Goal: Information Seeking & Learning: Learn about a topic

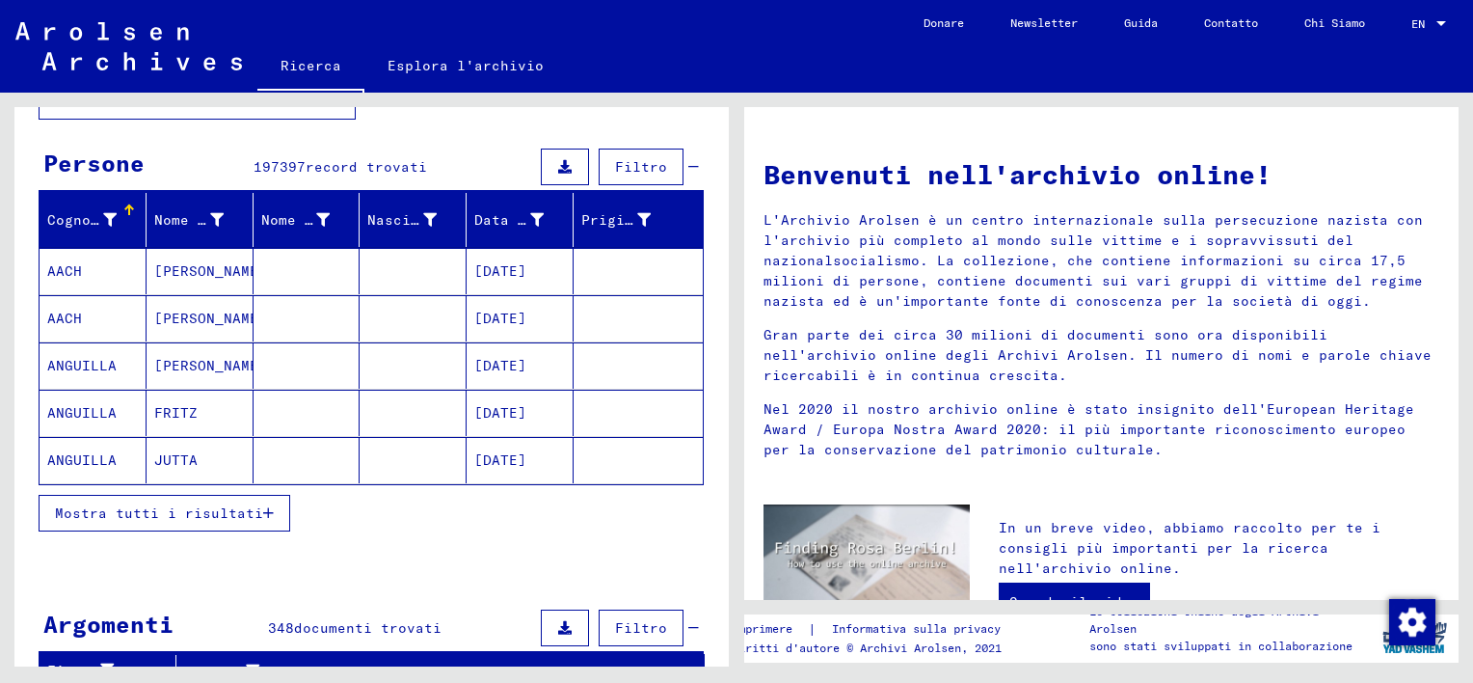
scroll to position [193, 0]
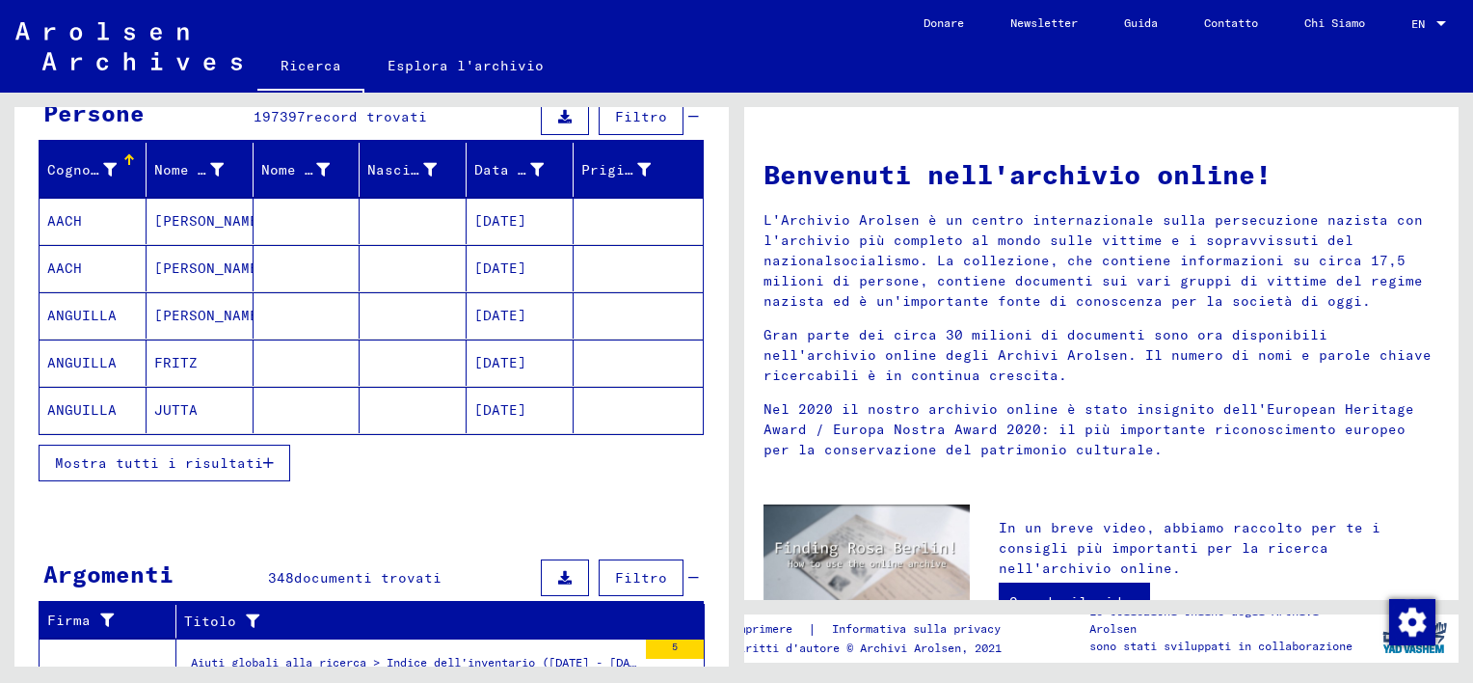
click at [244, 465] on span "Mostra tutti i risultati" at bounding box center [159, 462] width 208 height 17
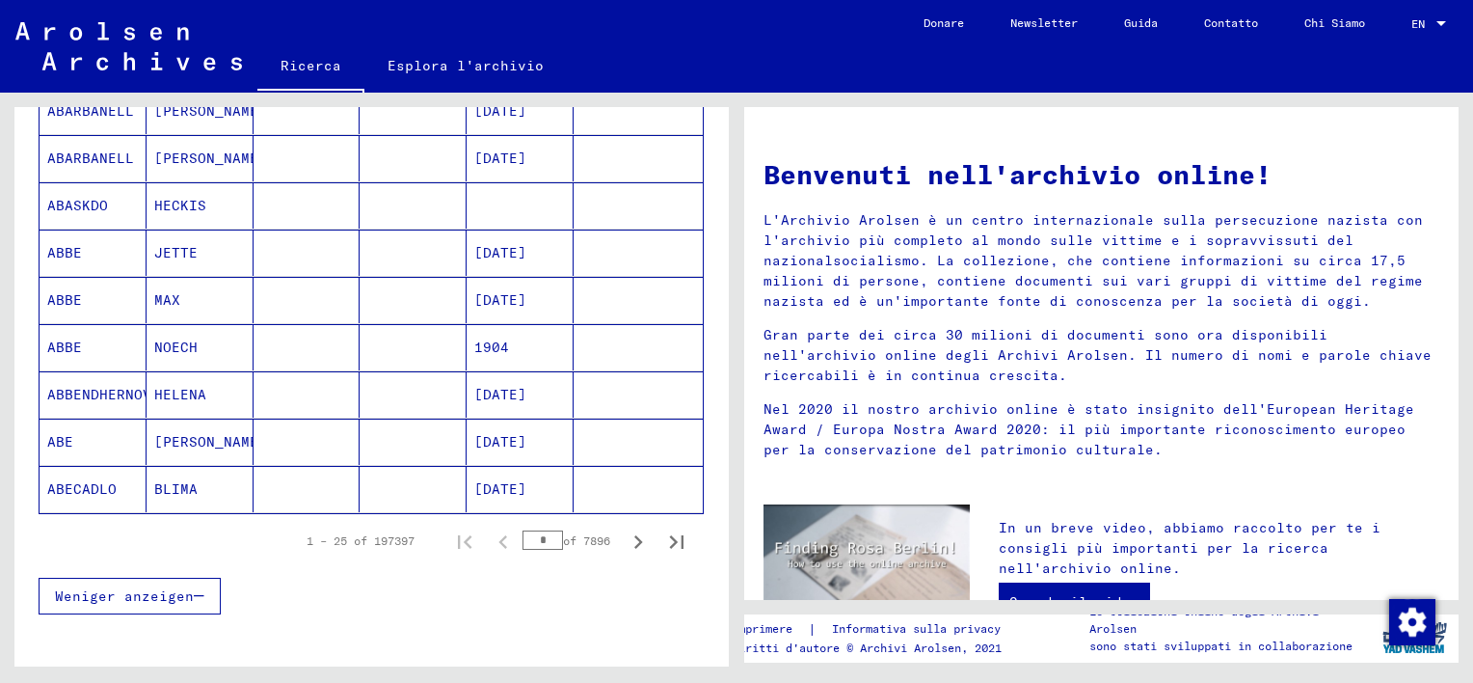
scroll to position [1060, 0]
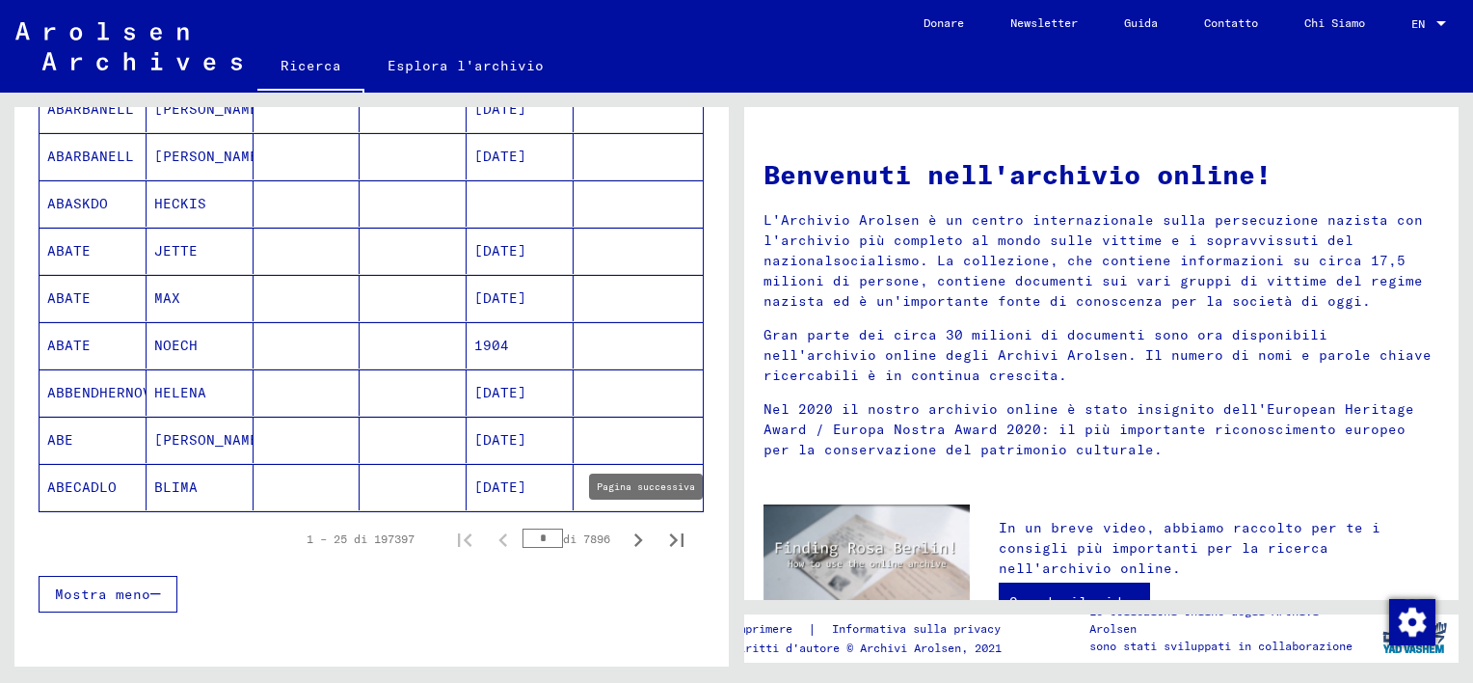
click at [634, 533] on icon "Pagina successiva" at bounding box center [638, 539] width 9 height 13
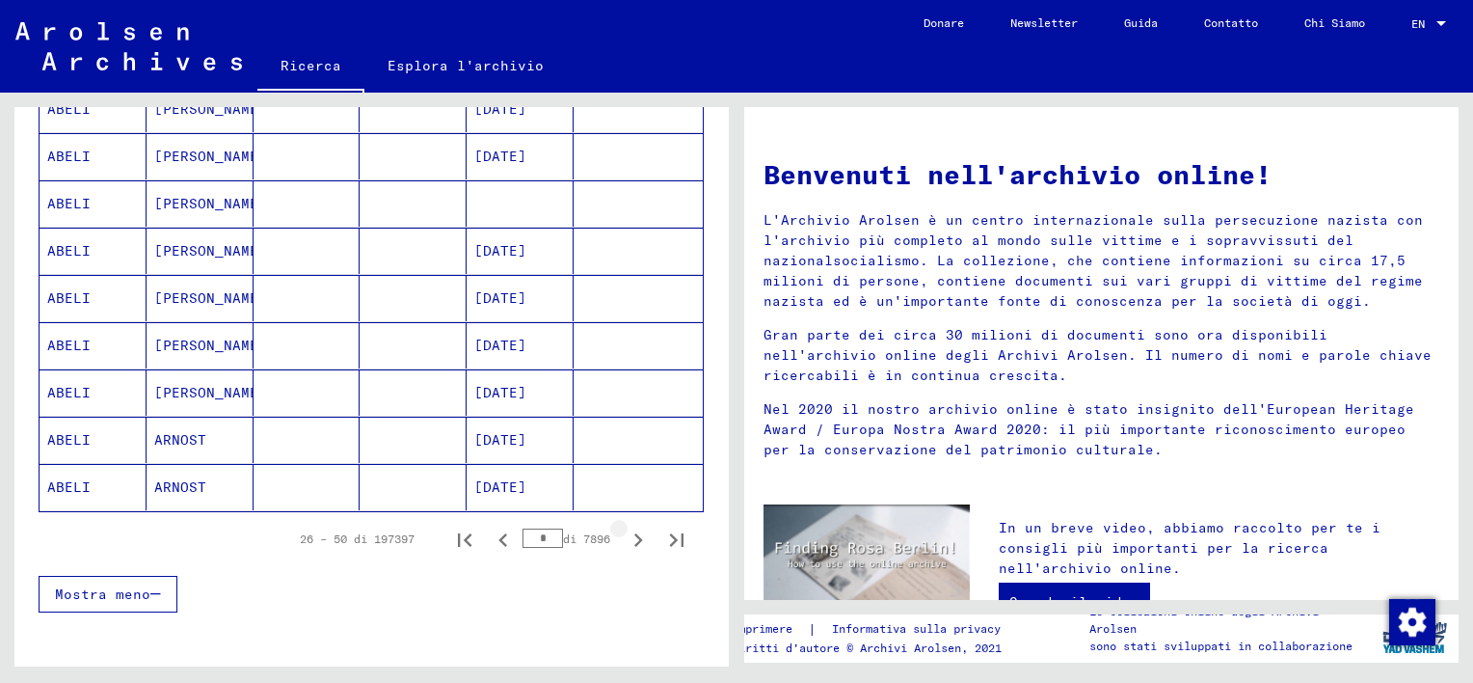
click at [626, 535] on icon "Pagina successiva" at bounding box center [638, 539] width 27 height 27
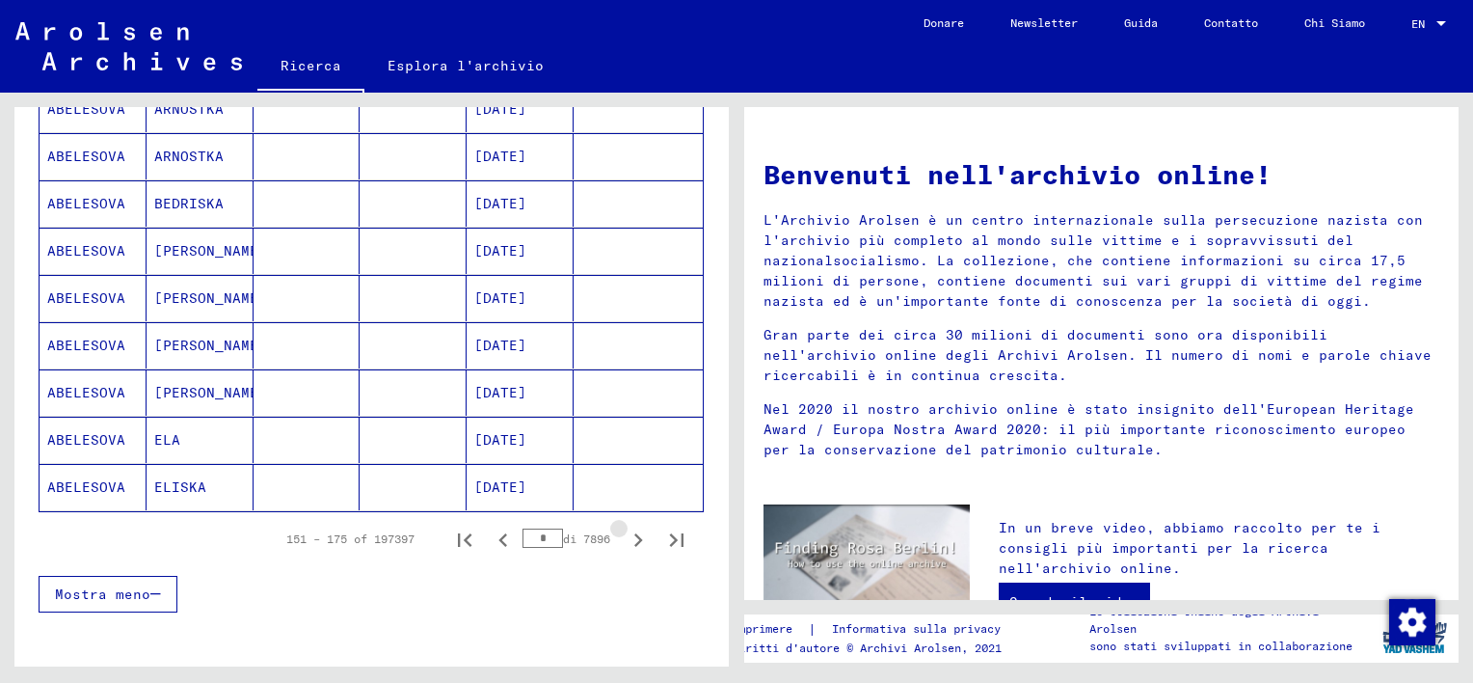
click at [626, 535] on icon "Pagina successiva" at bounding box center [638, 539] width 27 height 27
click at [634, 534] on icon "Pagina successiva" at bounding box center [638, 539] width 9 height 13
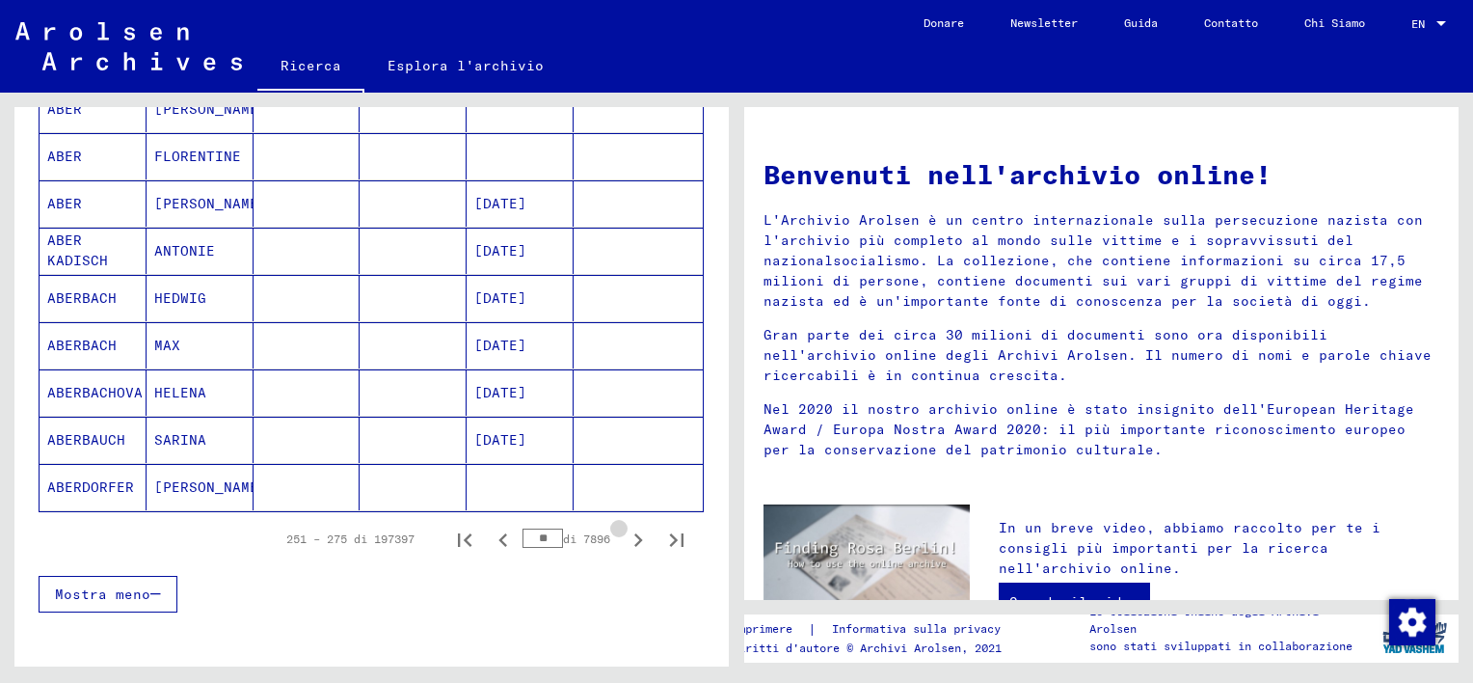
click at [634, 534] on icon "Pagina successiva" at bounding box center [638, 539] width 9 height 13
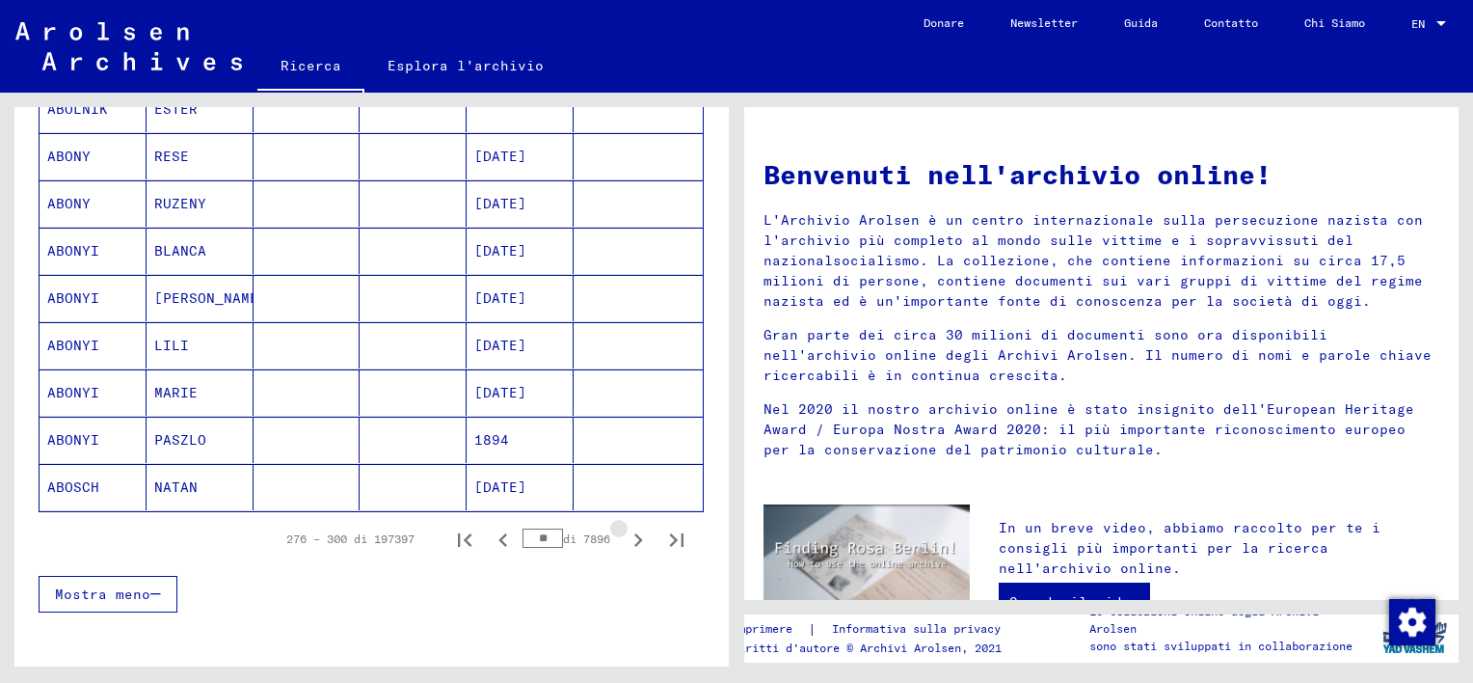
click at [634, 534] on icon "Pagina successiva" at bounding box center [638, 539] width 9 height 13
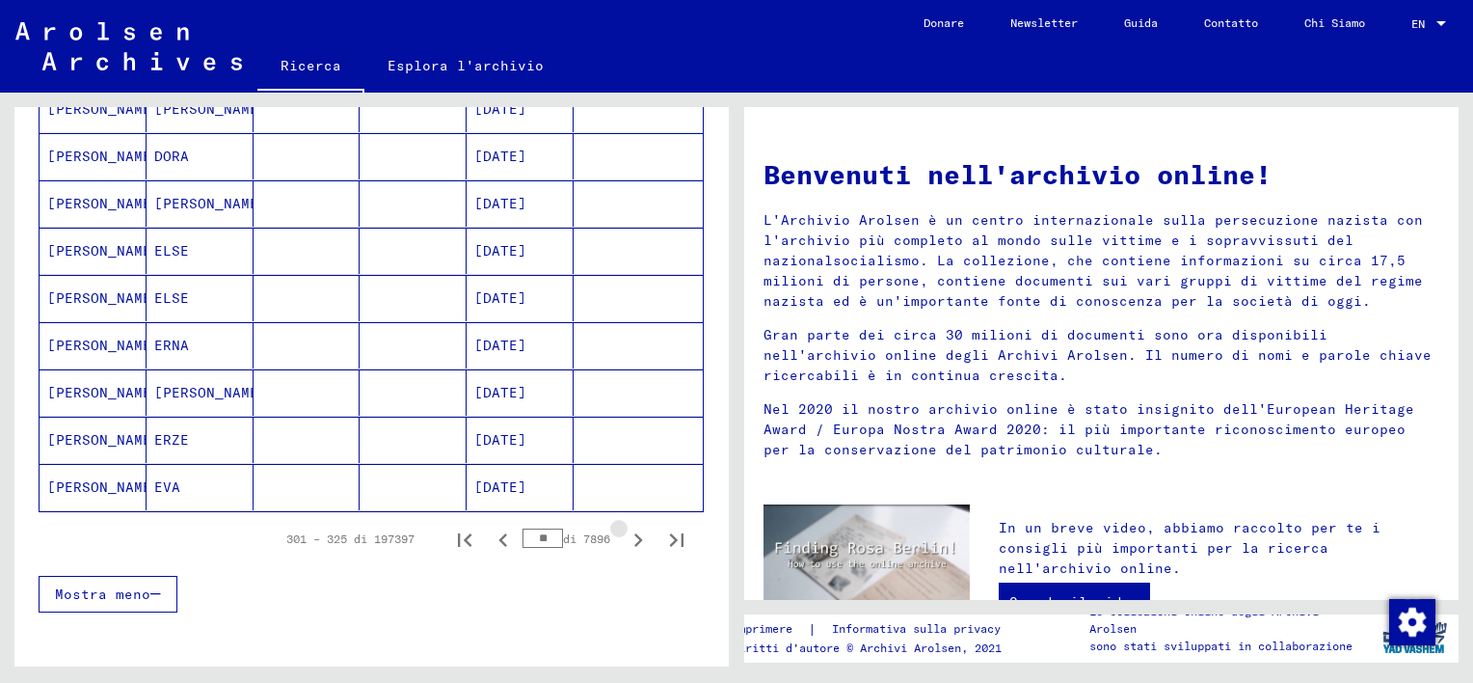
click at [634, 534] on icon "Pagina successiva" at bounding box center [638, 539] width 9 height 13
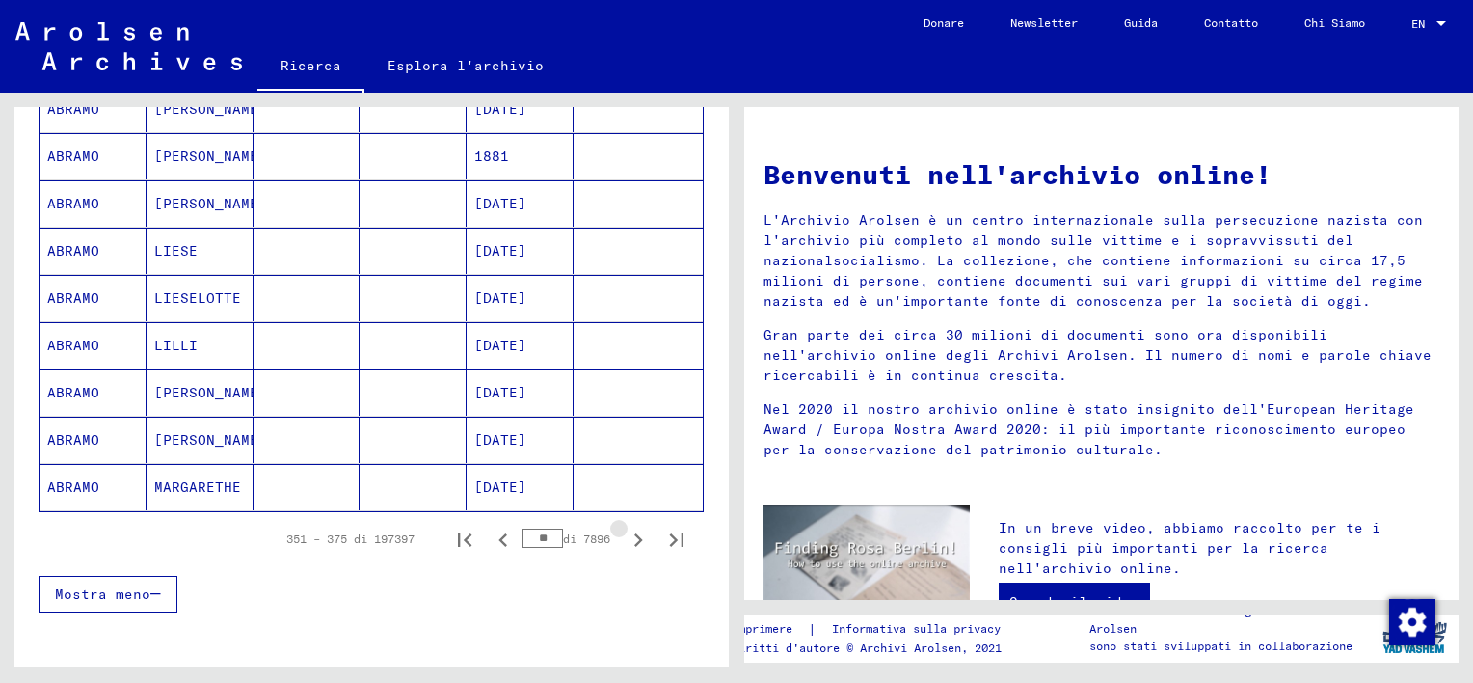
click at [634, 534] on icon "Pagina successiva" at bounding box center [638, 539] width 9 height 13
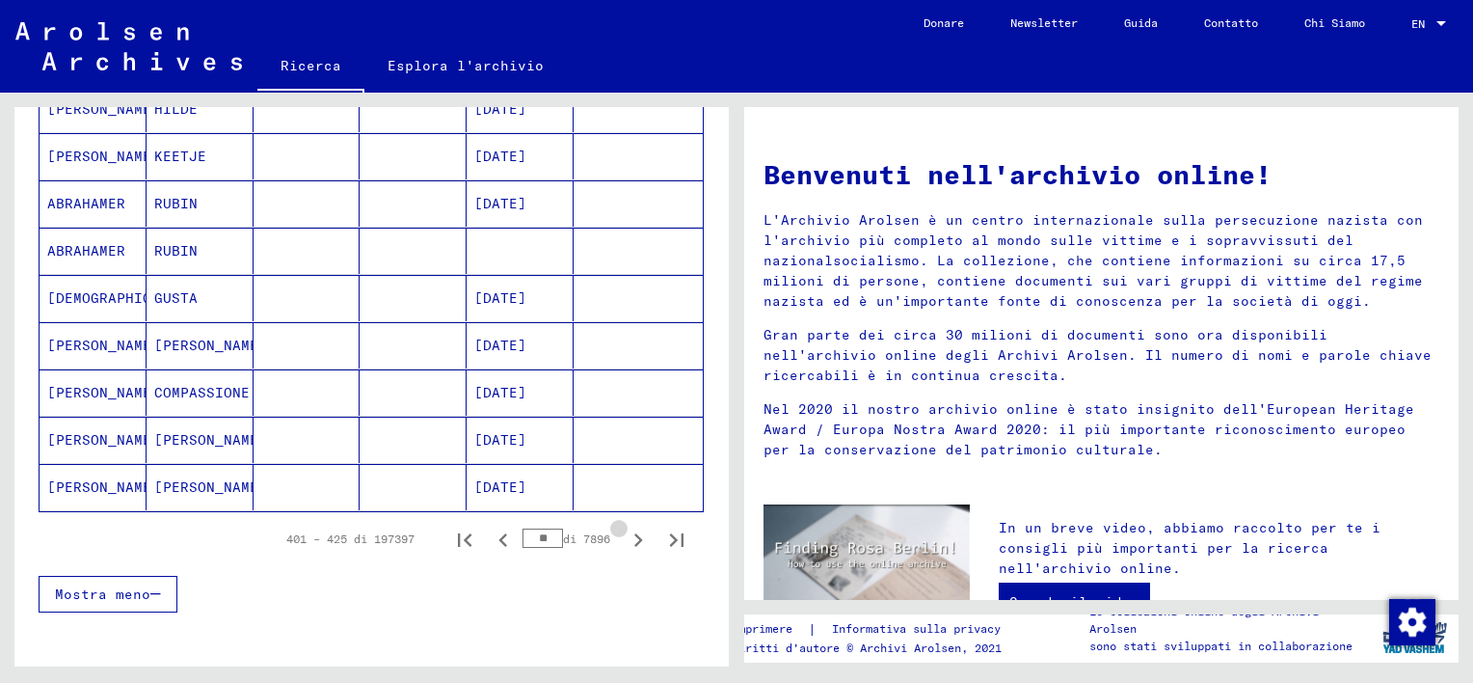
click at [634, 534] on icon "Pagina successiva" at bounding box center [638, 539] width 9 height 13
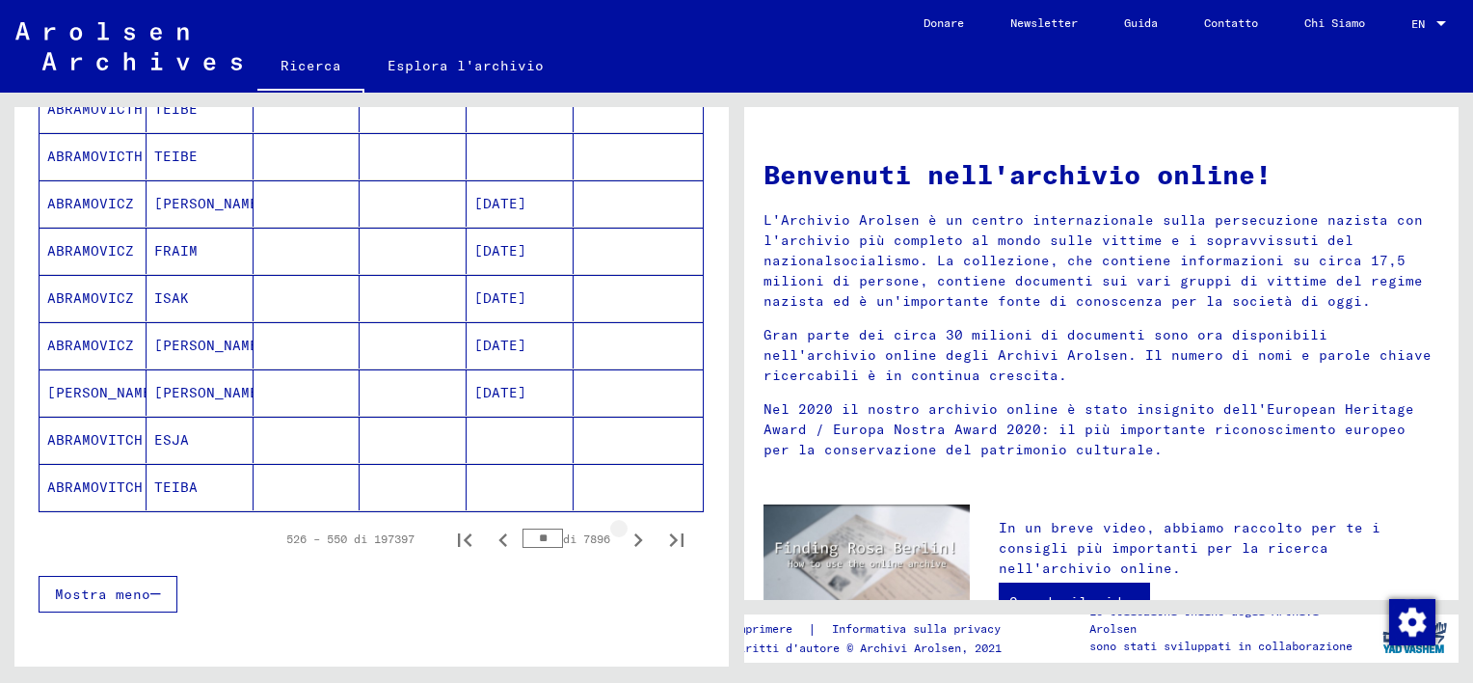
click at [634, 534] on icon "Pagina successiva" at bounding box center [638, 539] width 9 height 13
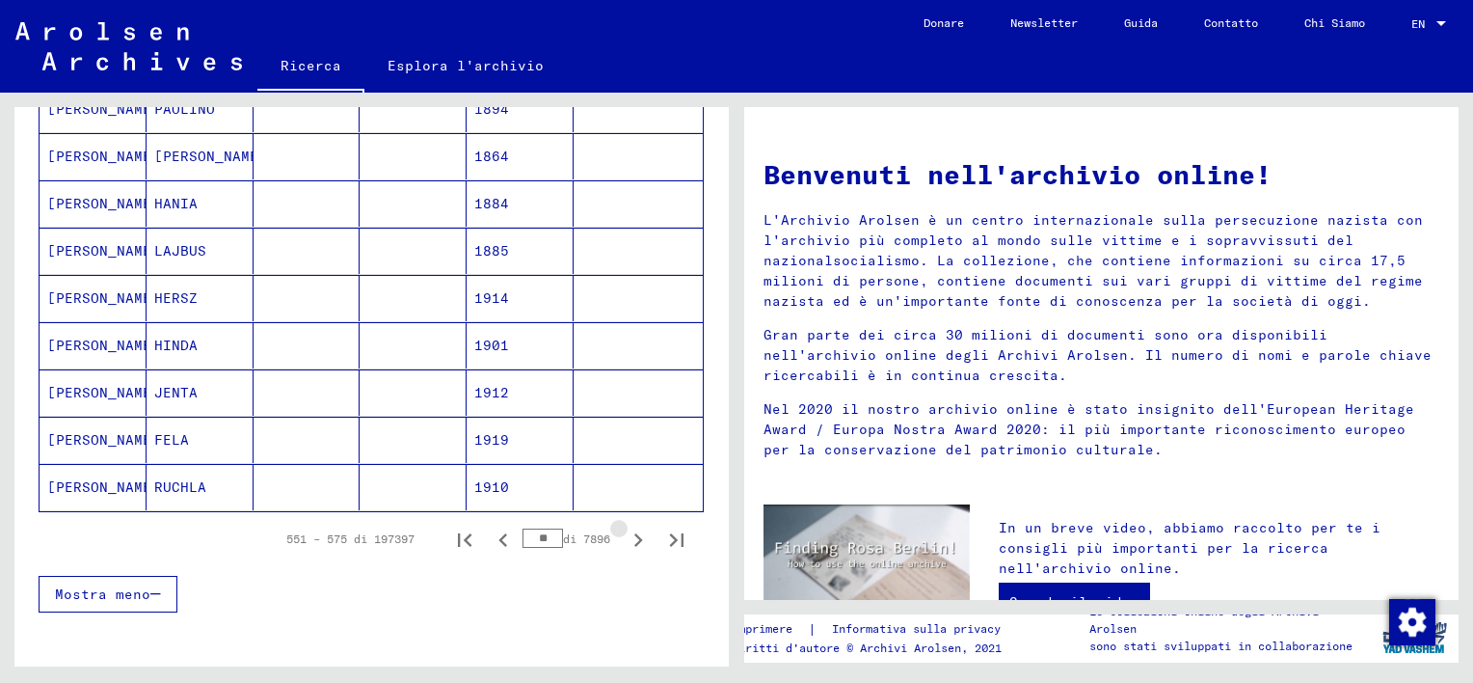
click at [634, 534] on icon "Pagina successiva" at bounding box center [638, 539] width 9 height 13
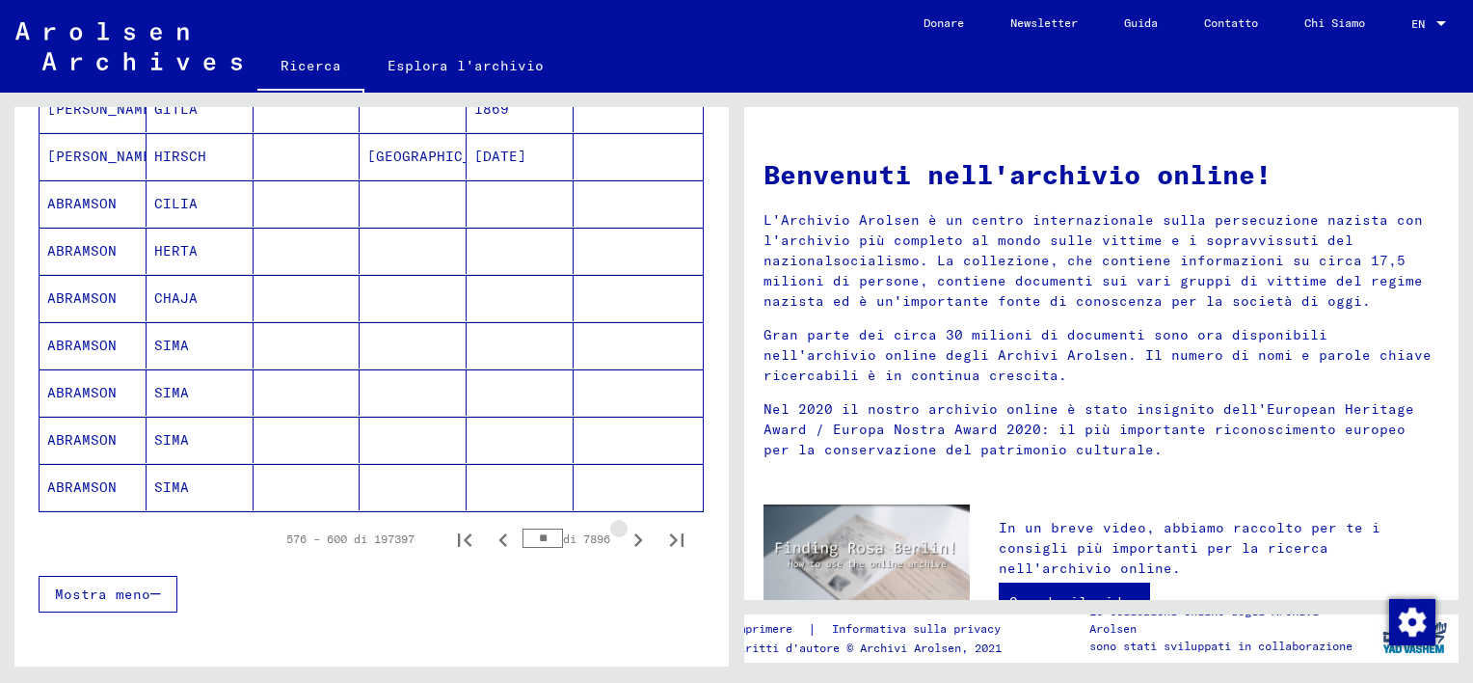
click at [634, 534] on icon "Pagina successiva" at bounding box center [638, 539] width 9 height 13
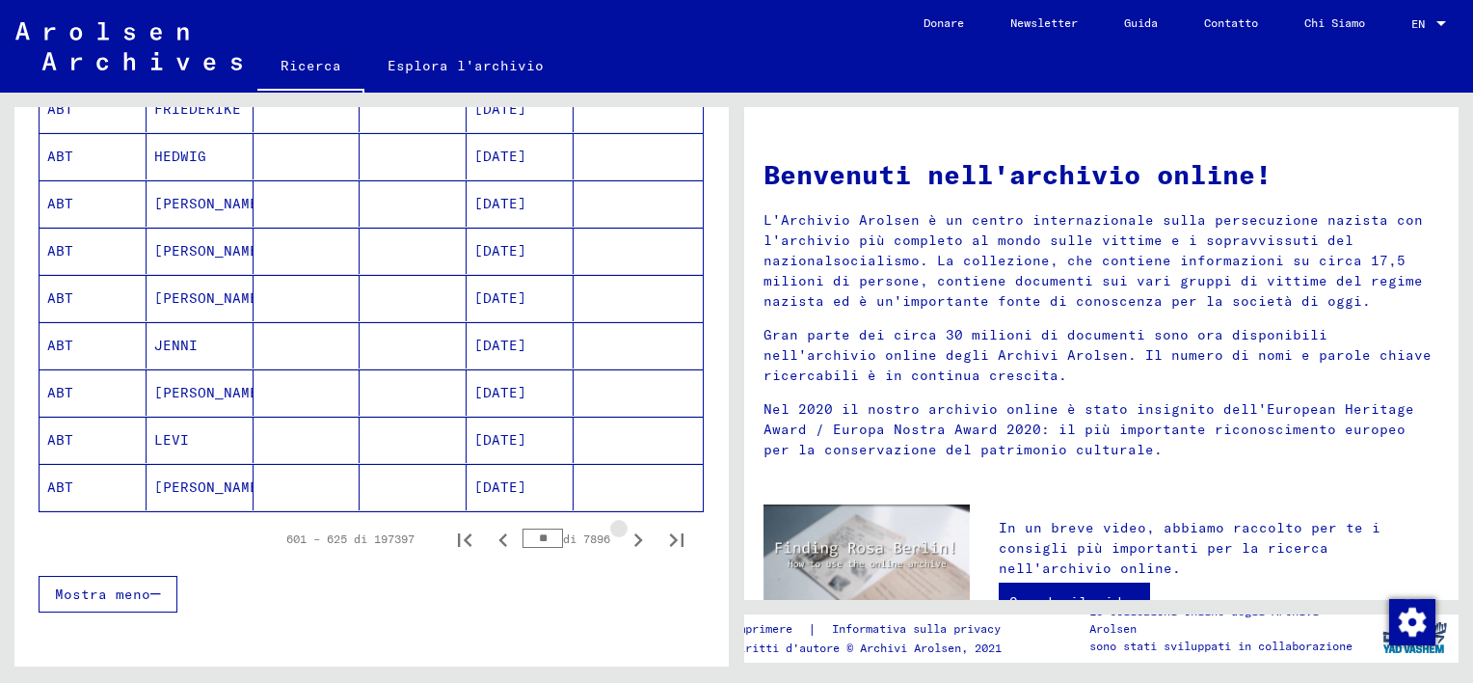
click at [634, 534] on icon "Pagina successiva" at bounding box center [638, 539] width 9 height 13
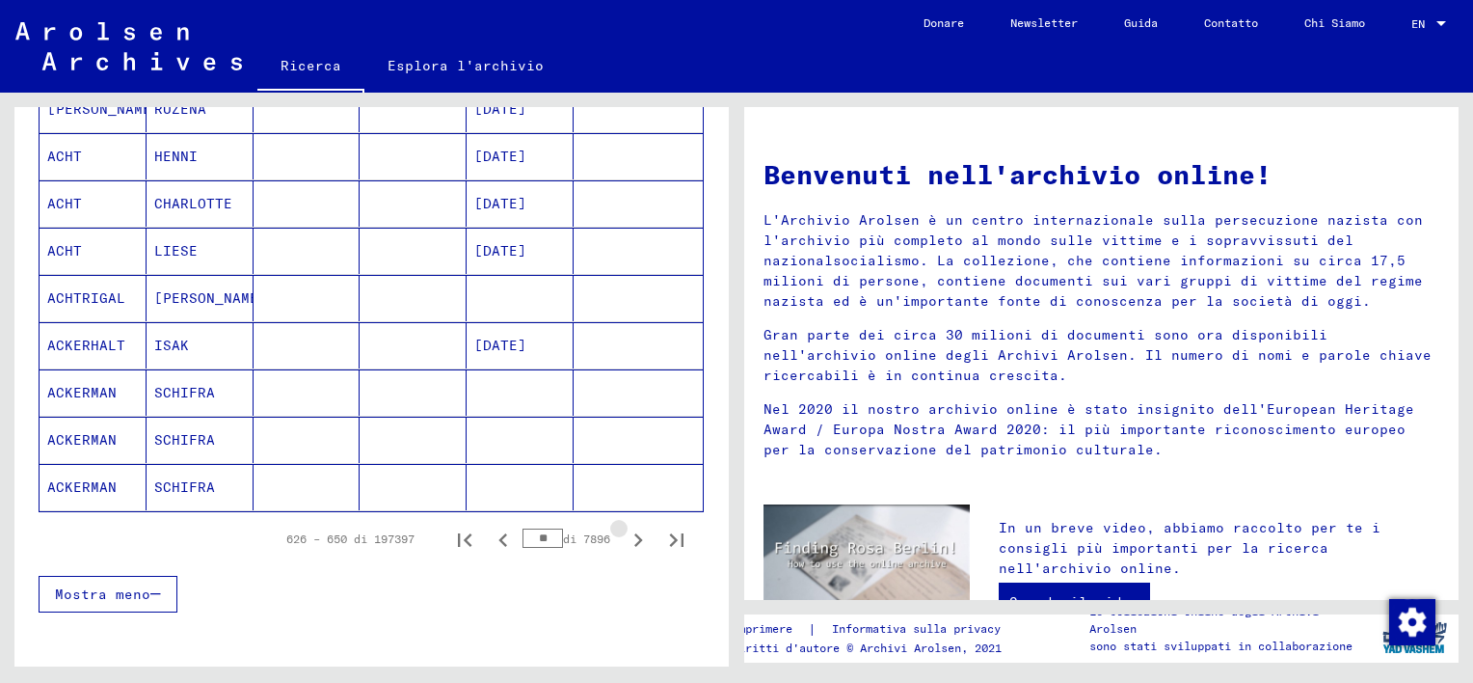
click at [634, 534] on icon "Pagina successiva" at bounding box center [638, 539] width 9 height 13
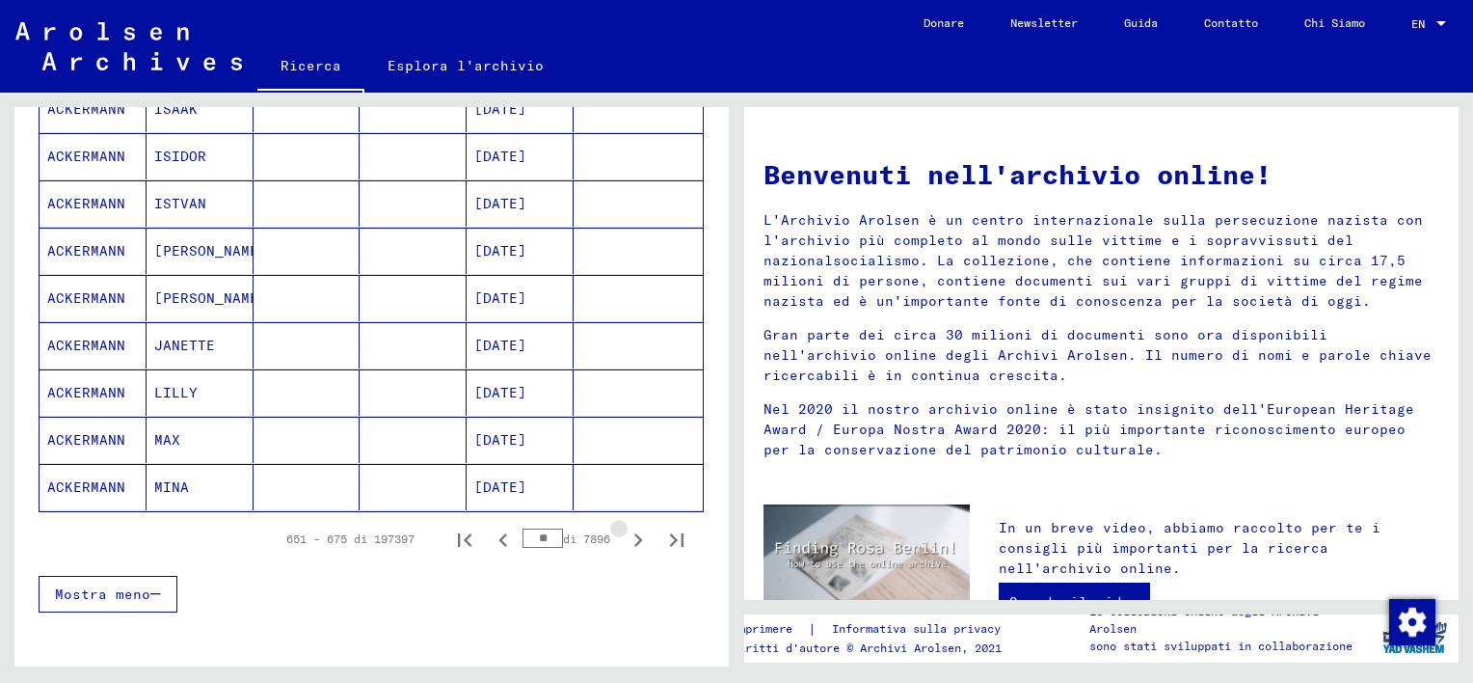
click at [634, 534] on icon "Pagina successiva" at bounding box center [638, 539] width 9 height 13
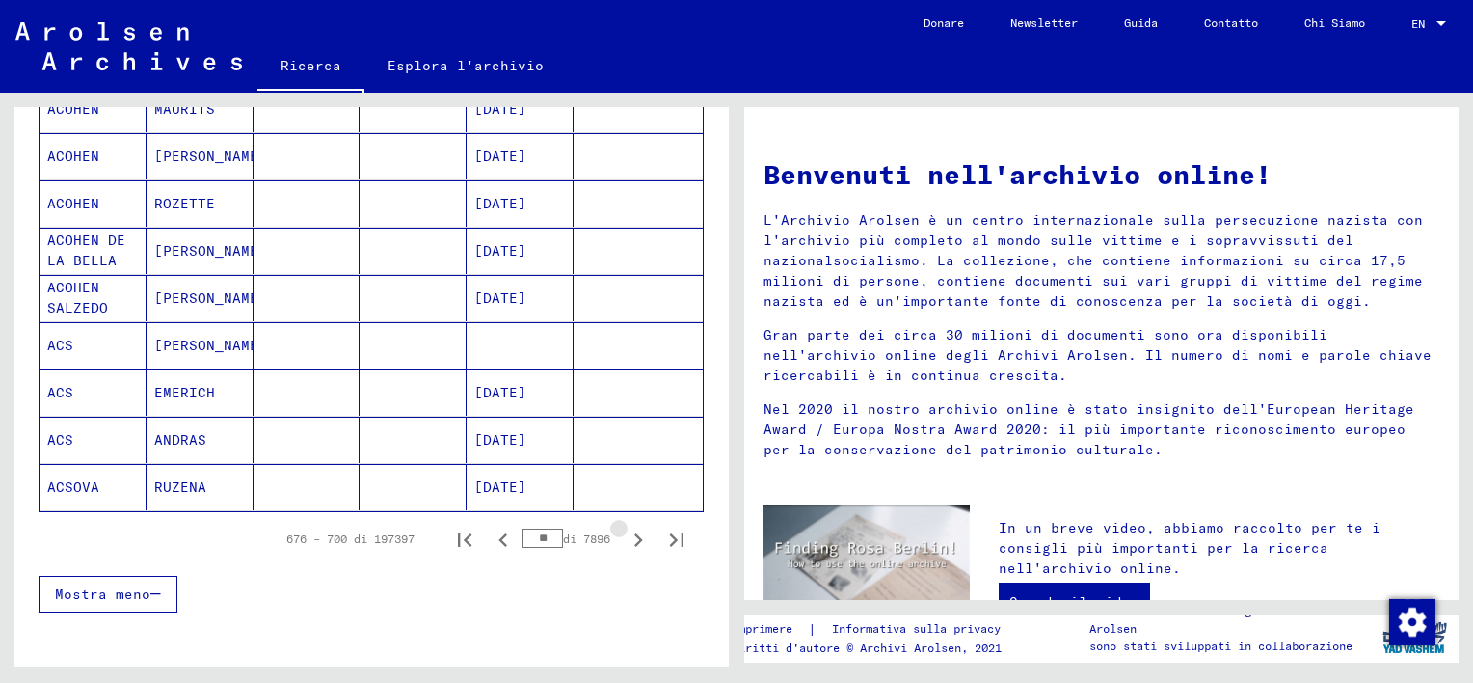
click at [634, 534] on icon "Pagina successiva" at bounding box center [638, 539] width 9 height 13
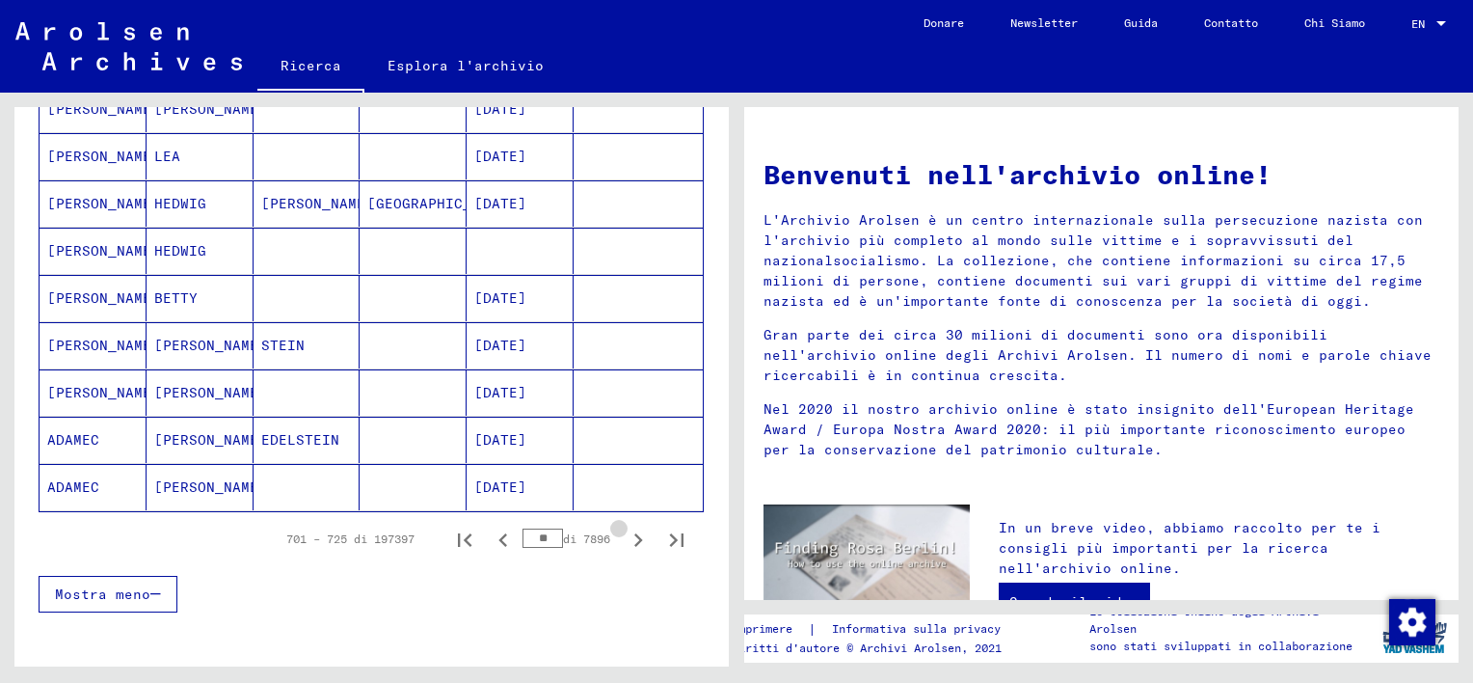
click at [634, 534] on icon "Pagina successiva" at bounding box center [638, 539] width 9 height 13
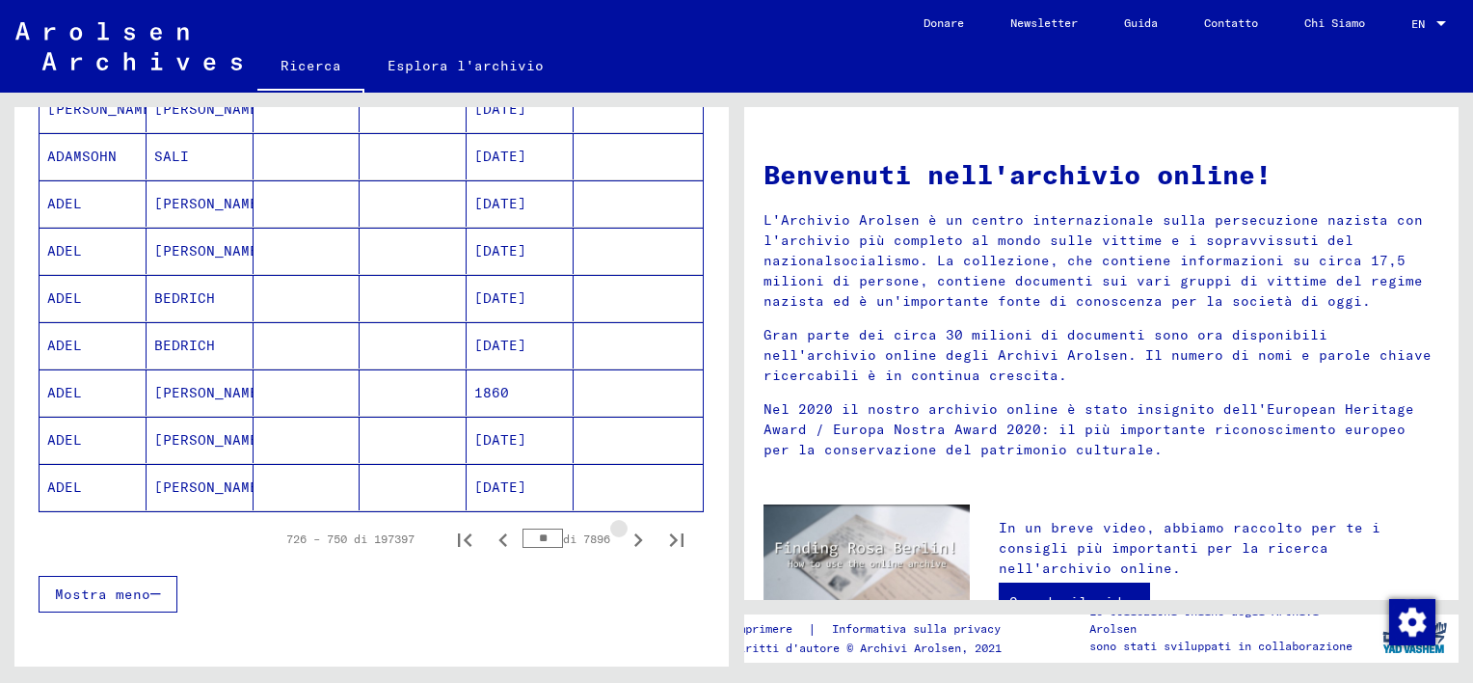
click at [634, 534] on icon "Pagina successiva" at bounding box center [638, 539] width 9 height 13
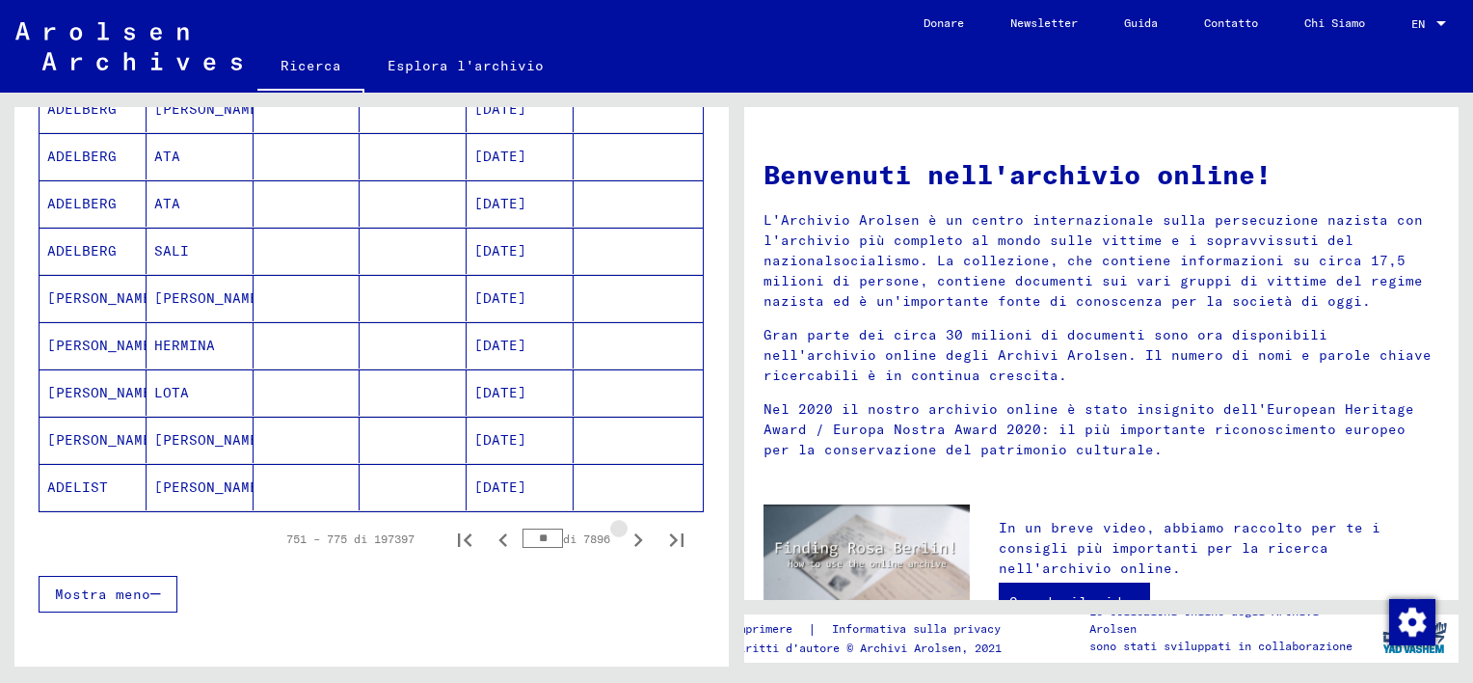
click at [634, 534] on icon "Pagina successiva" at bounding box center [638, 539] width 9 height 13
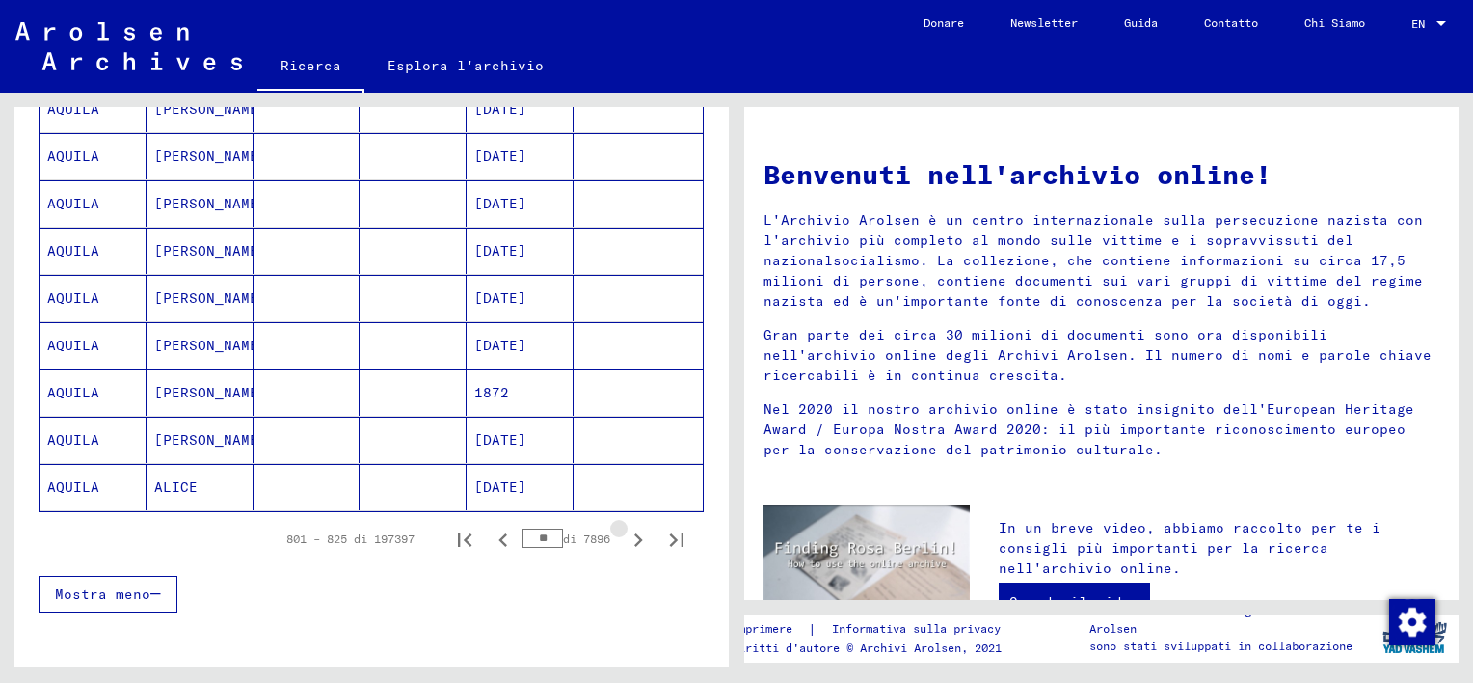
click at [634, 534] on icon "Pagina successiva" at bounding box center [638, 539] width 9 height 13
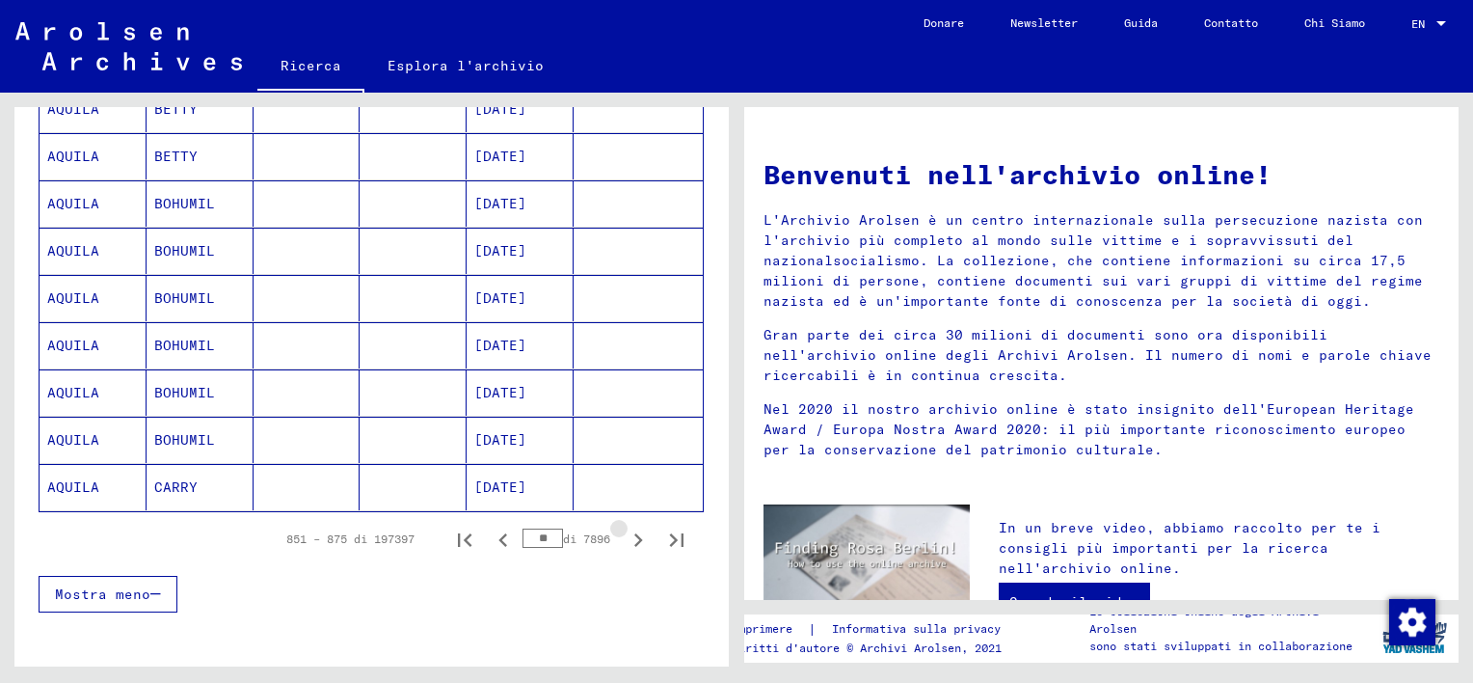
click at [634, 534] on icon "Pagina successiva" at bounding box center [638, 539] width 9 height 13
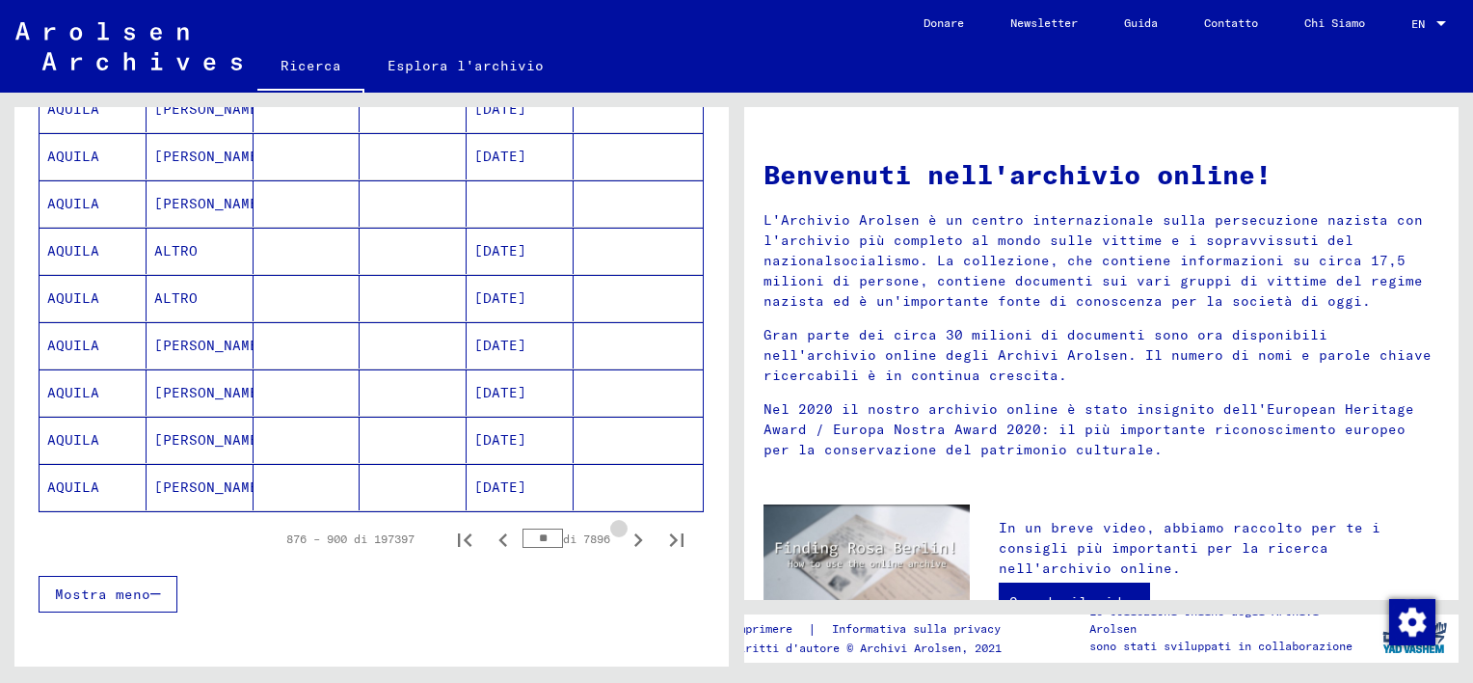
click at [634, 534] on icon "Pagina successiva" at bounding box center [638, 539] width 9 height 13
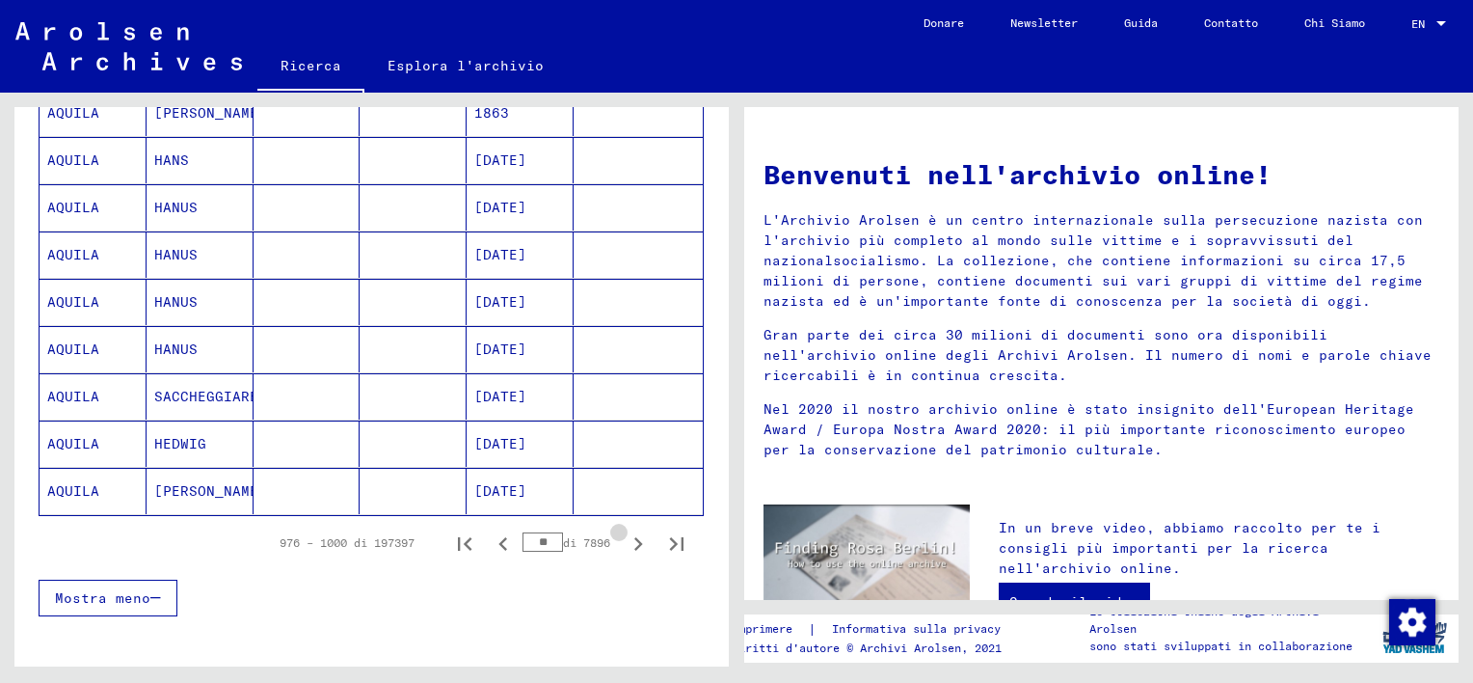
scroll to position [1064, 0]
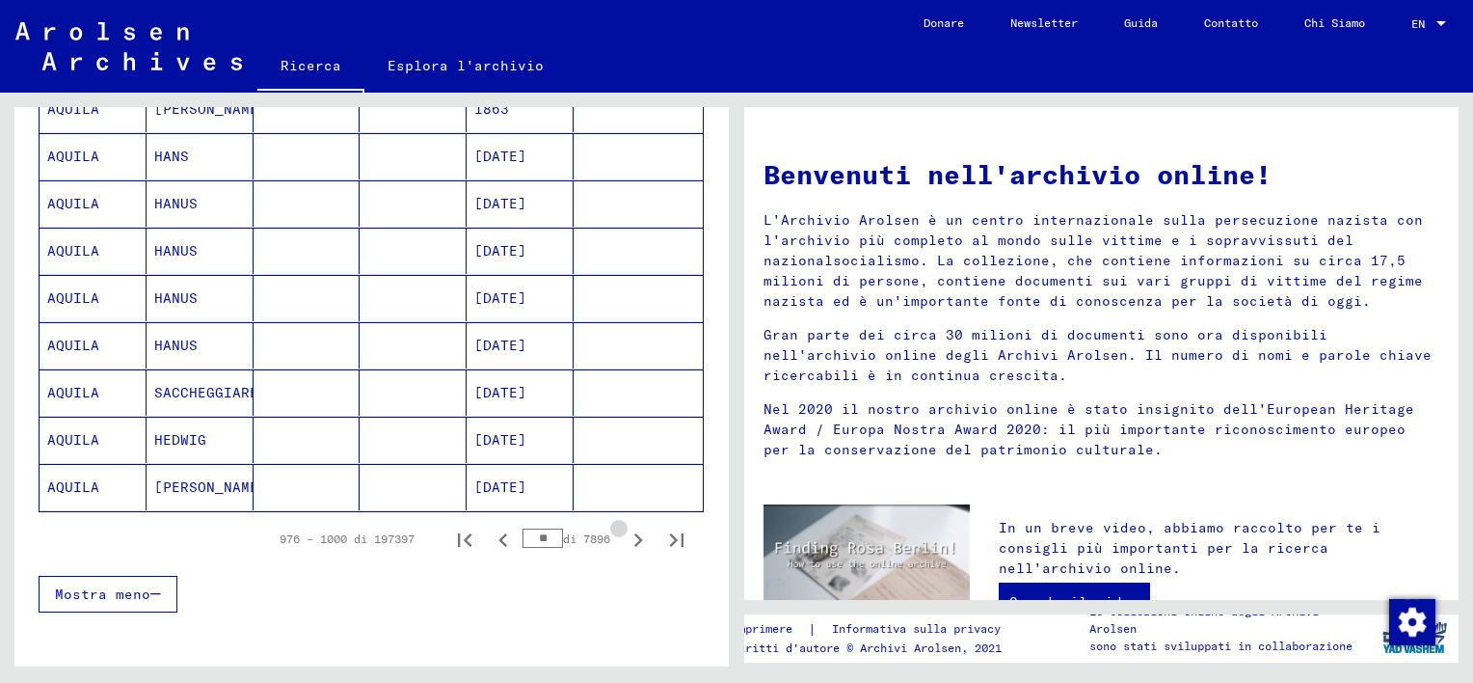
click at [634, 534] on icon "Pagina successiva" at bounding box center [638, 539] width 9 height 13
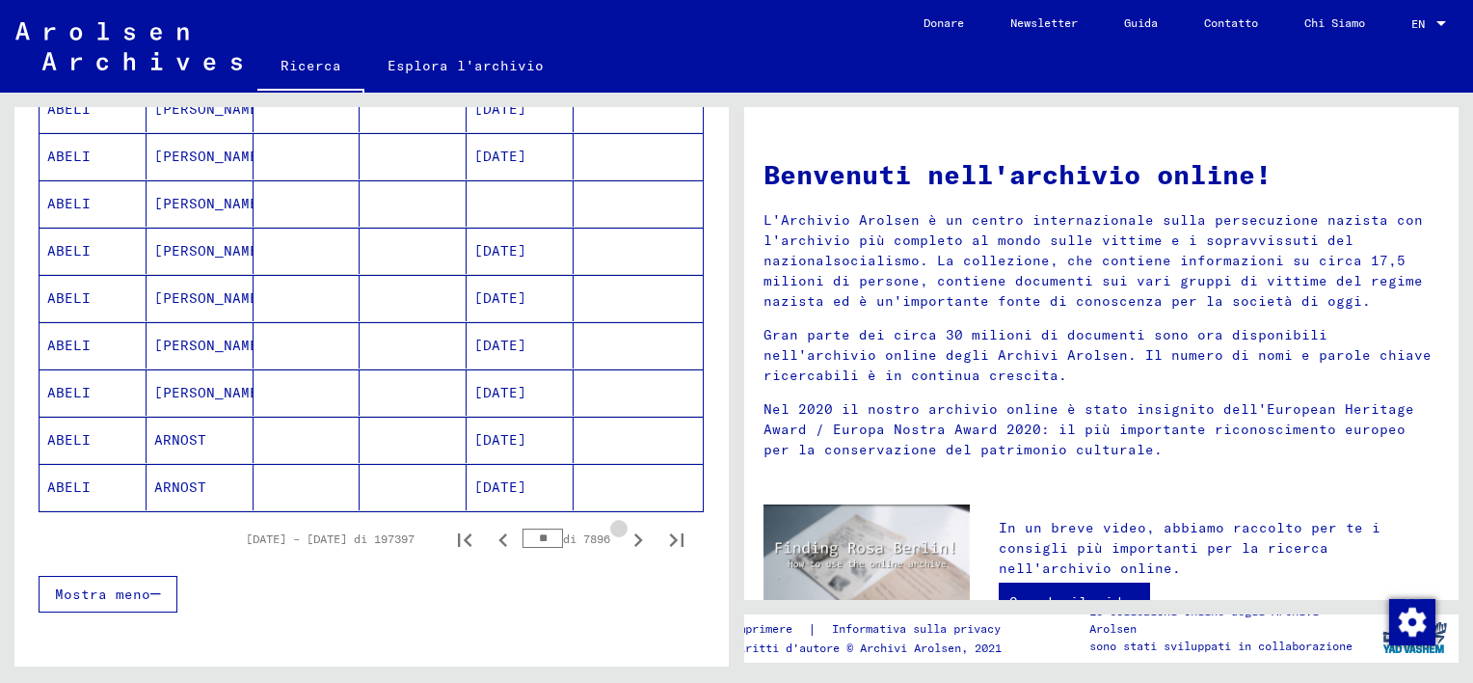
click at [634, 534] on icon "Pagina successiva" at bounding box center [638, 539] width 9 height 13
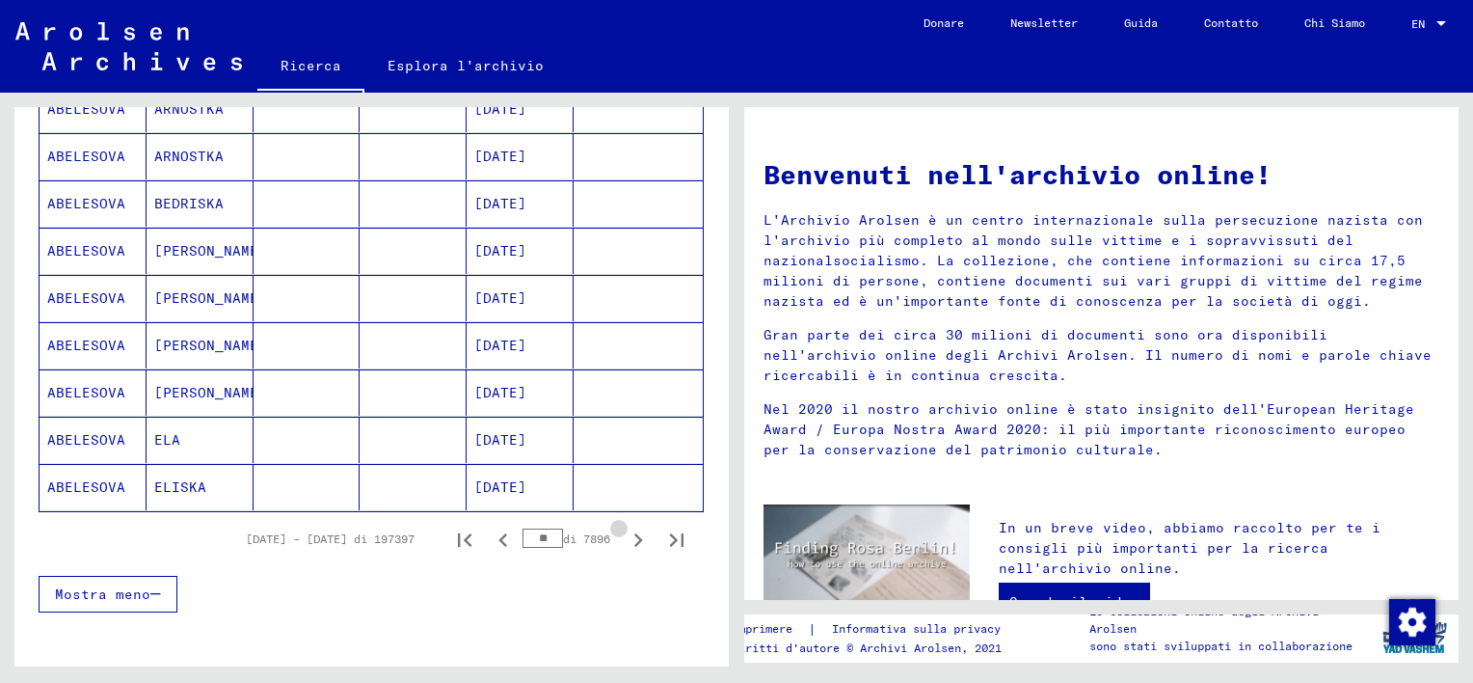
click at [634, 534] on icon "Pagina successiva" at bounding box center [638, 539] width 9 height 13
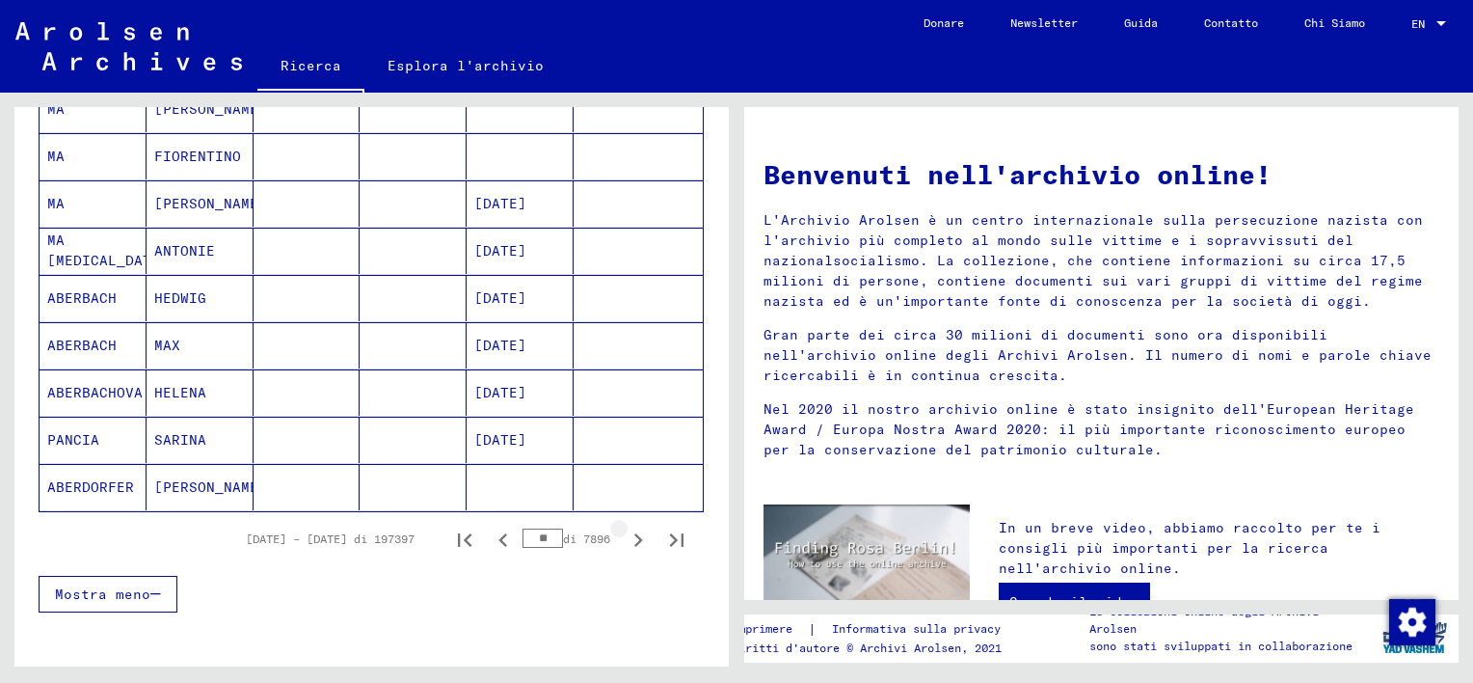
click at [634, 534] on icon "Pagina successiva" at bounding box center [638, 539] width 9 height 13
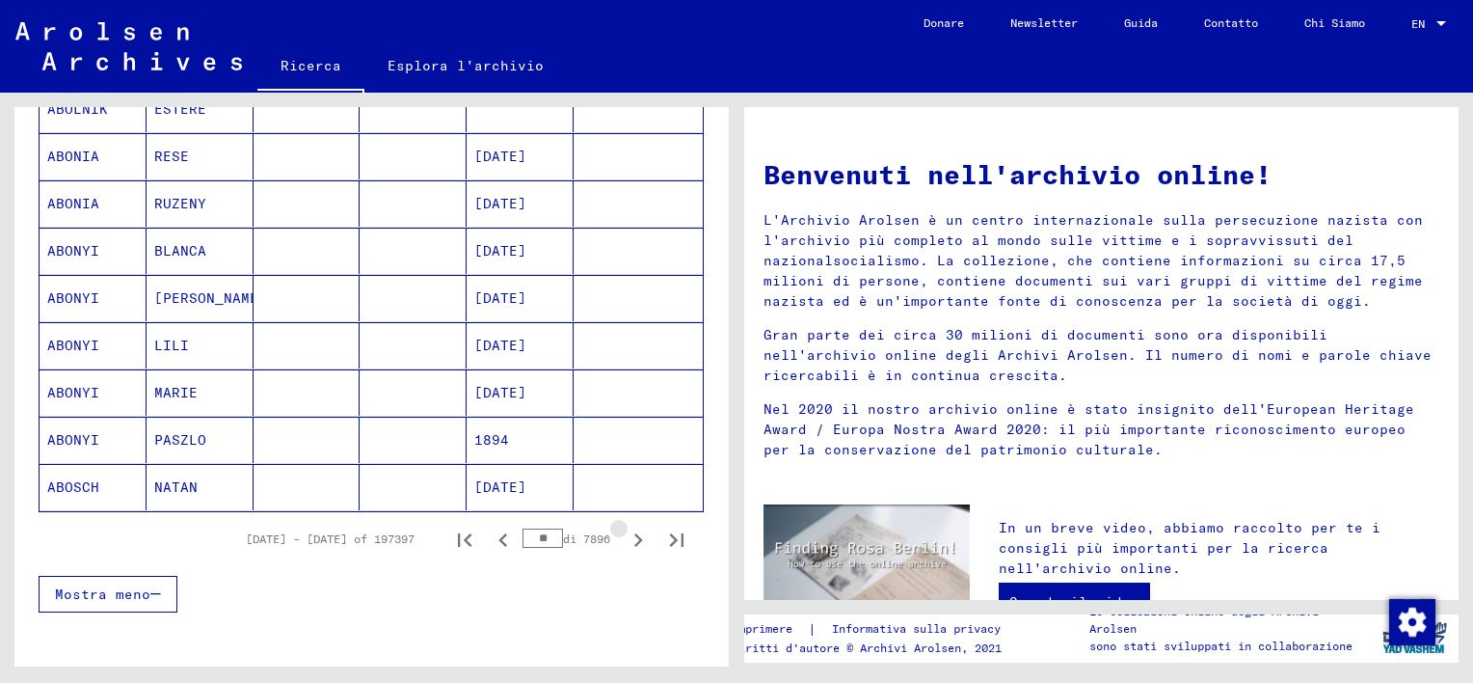
click at [634, 534] on icon "Pagina successiva" at bounding box center [638, 539] width 9 height 13
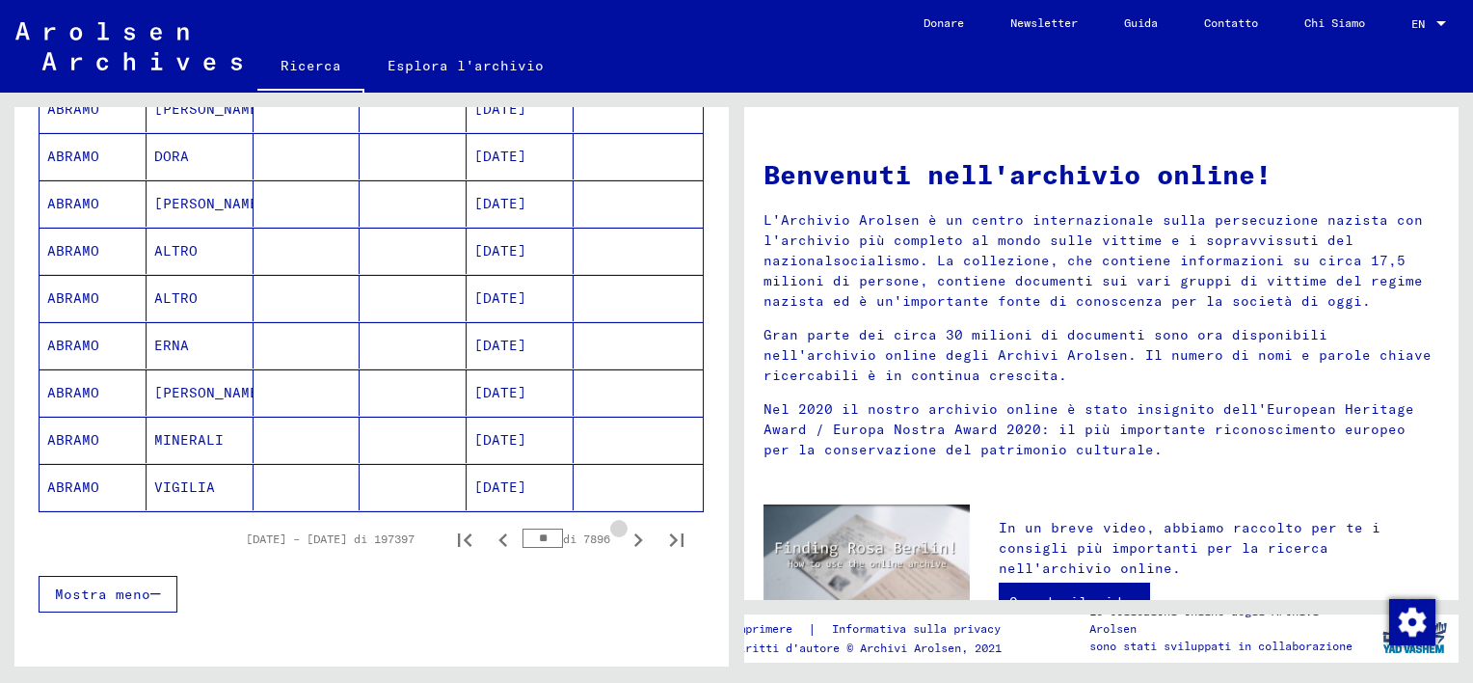
click at [634, 534] on icon "Pagina successiva" at bounding box center [638, 539] width 9 height 13
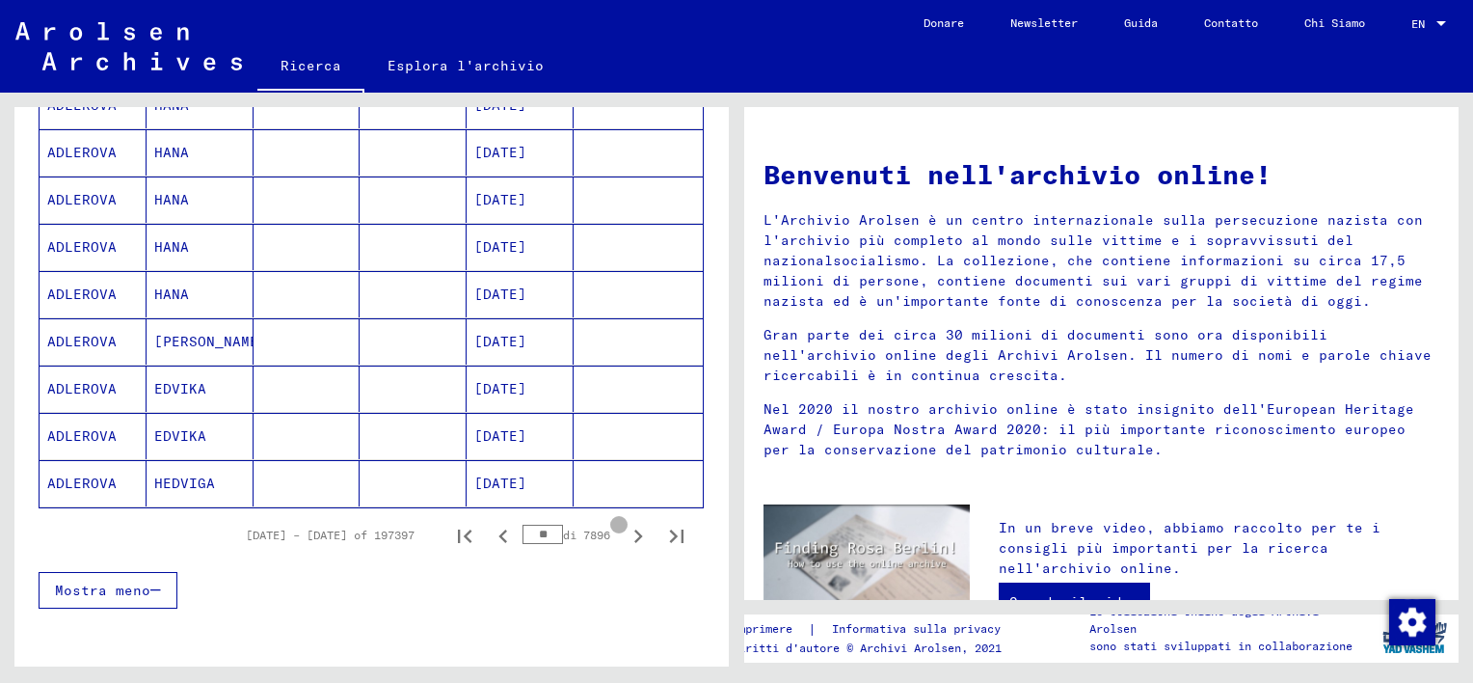
click at [625, 532] on icon "Pagina successiva" at bounding box center [638, 536] width 27 height 27
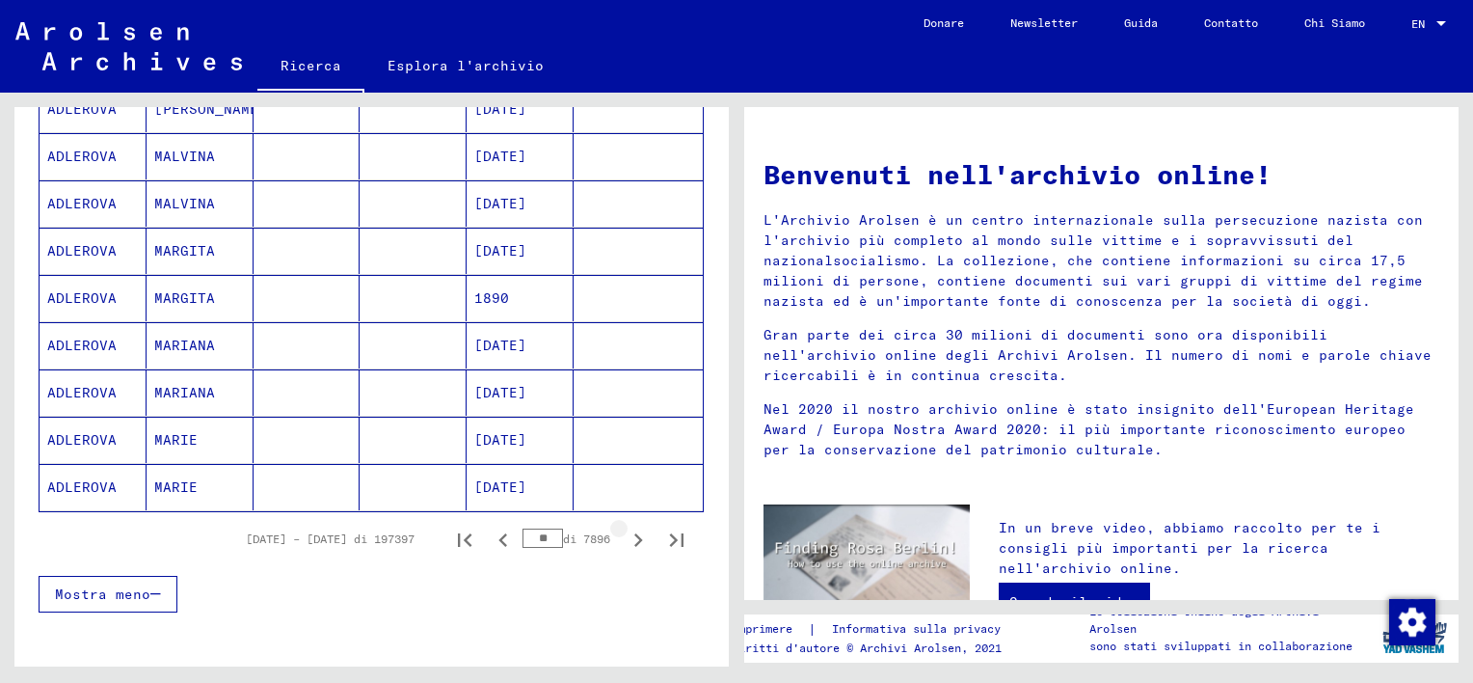
click at [634, 533] on icon "Pagina successiva" at bounding box center [638, 539] width 9 height 13
click at [625, 533] on icon "Pagina successiva" at bounding box center [638, 539] width 27 height 27
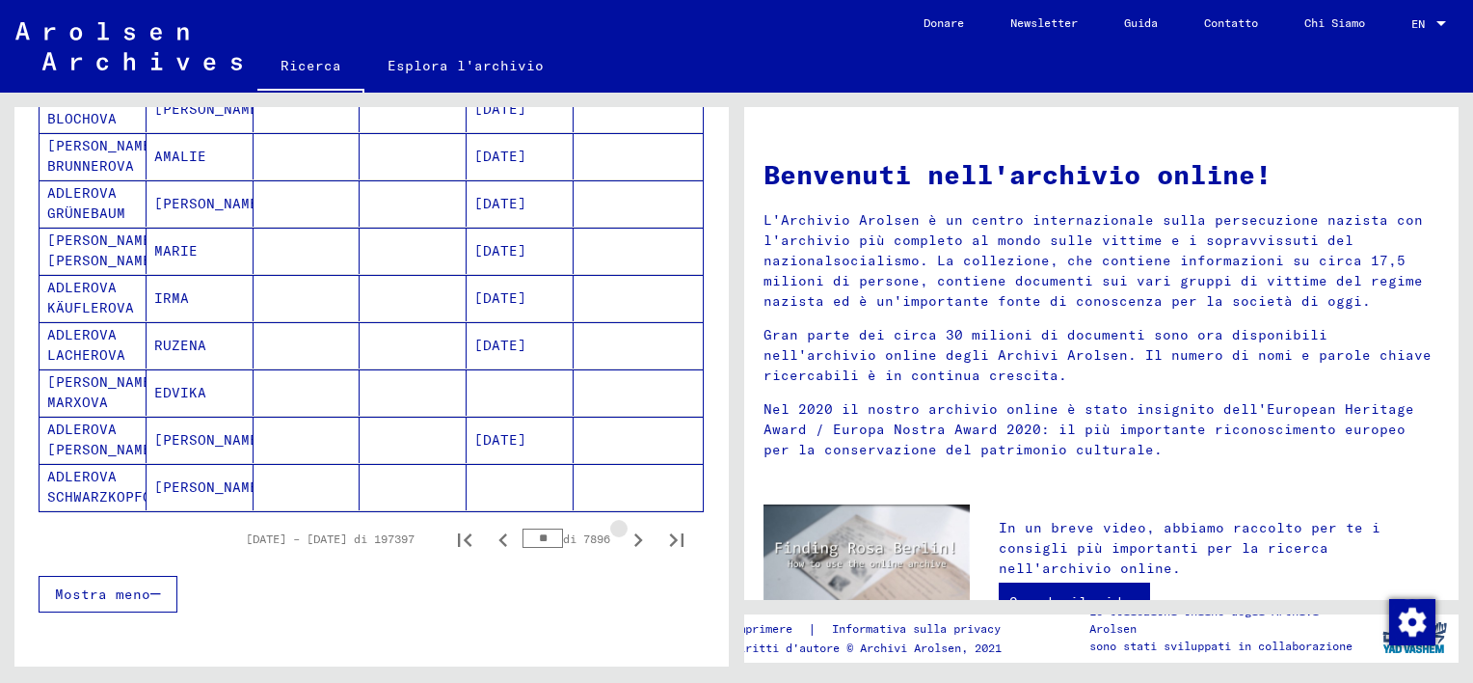
click at [625, 533] on icon "Pagina successiva" at bounding box center [638, 539] width 27 height 27
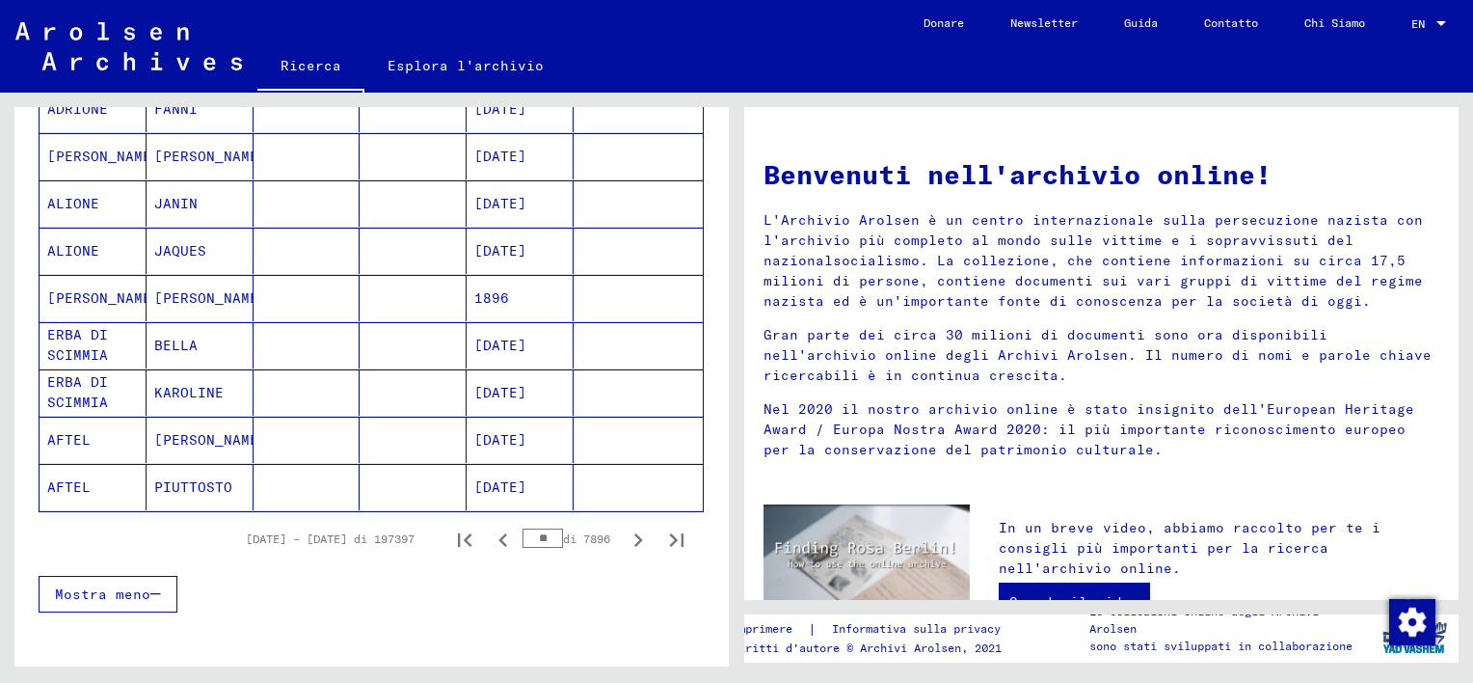
click at [625, 533] on icon "Pagina successiva" at bounding box center [638, 539] width 27 height 27
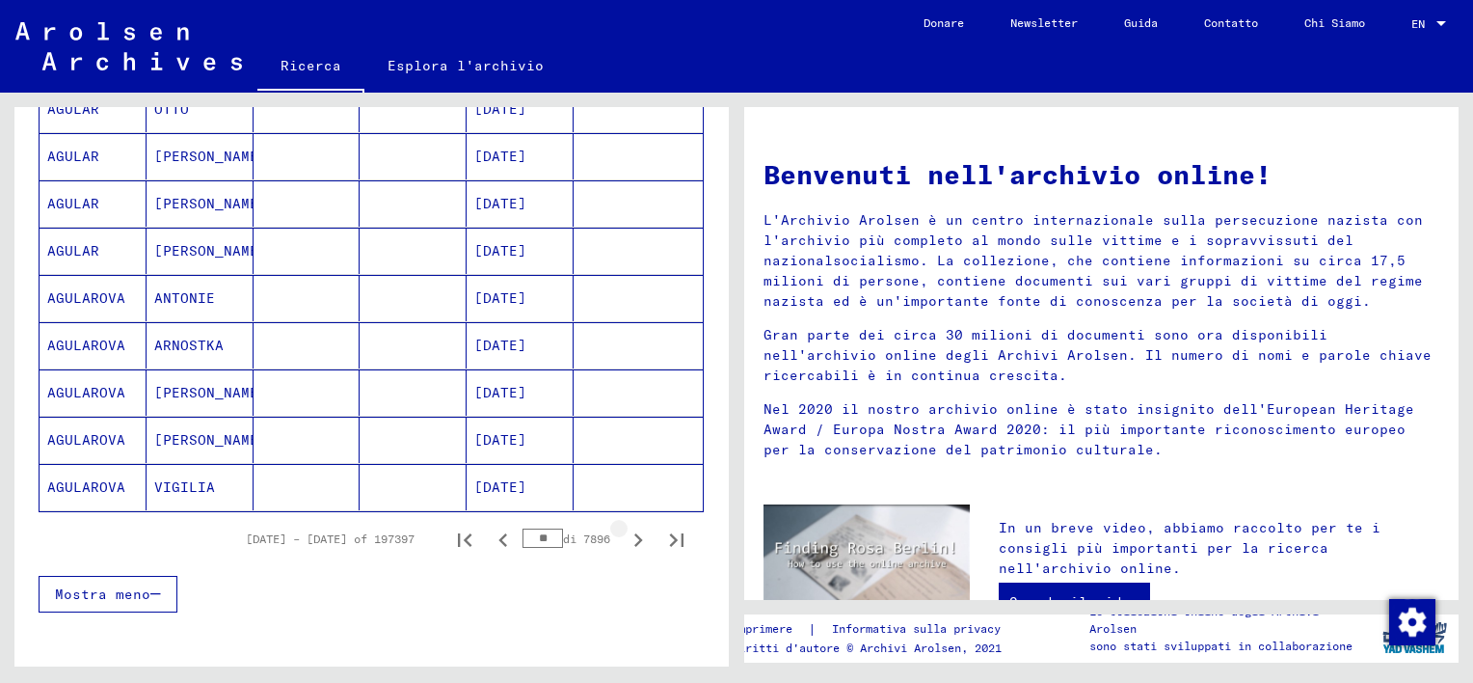
click at [625, 533] on icon "Pagina successiva" at bounding box center [638, 539] width 27 height 27
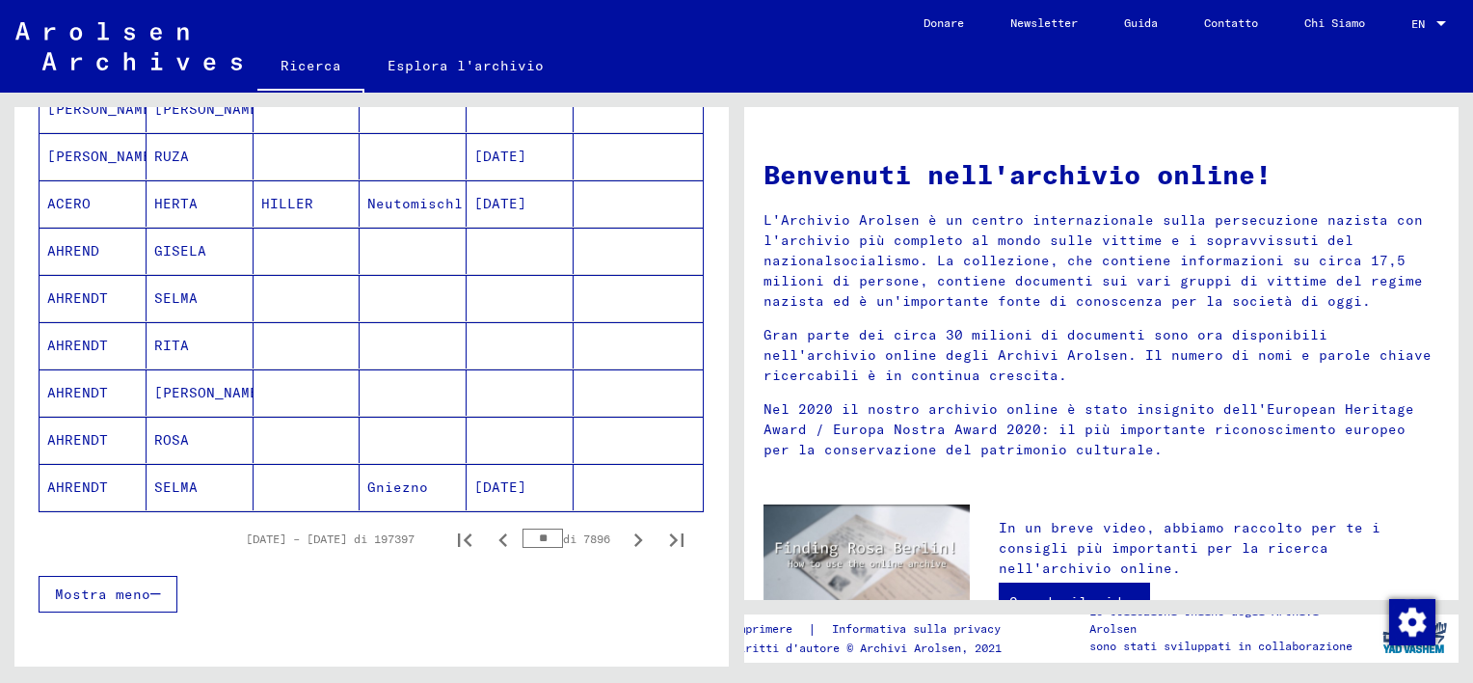
click at [625, 533] on icon "Pagina successiva" at bounding box center [638, 539] width 27 height 27
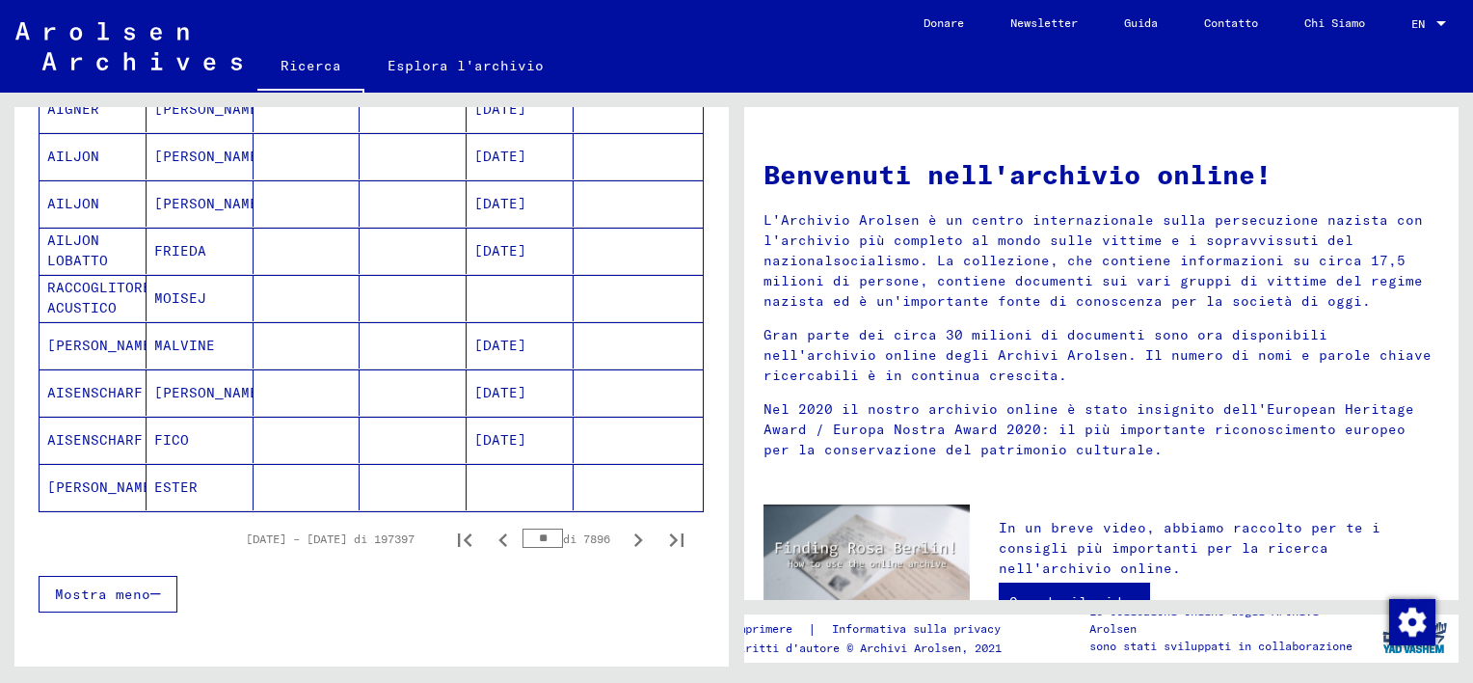
click at [625, 533] on icon "Pagina successiva" at bounding box center [638, 539] width 27 height 27
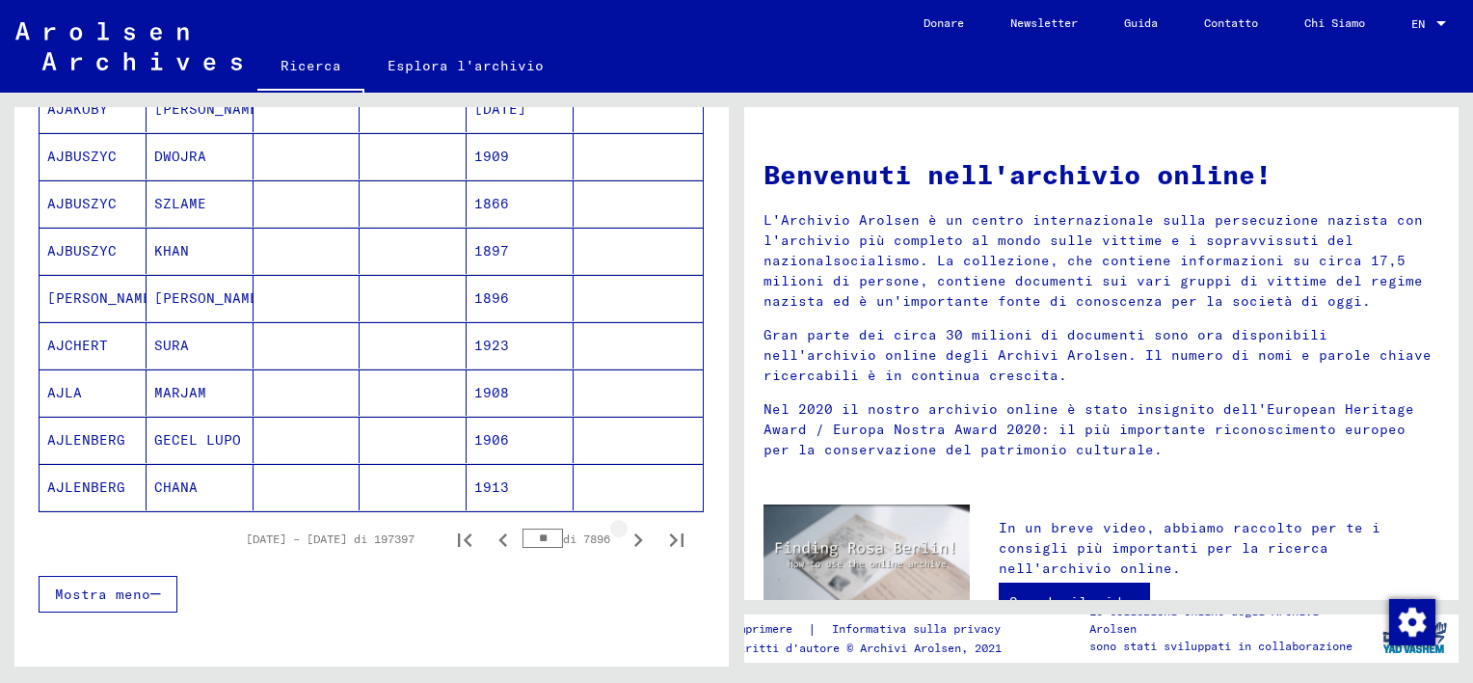
click at [625, 532] on icon "Pagina successiva" at bounding box center [638, 539] width 27 height 27
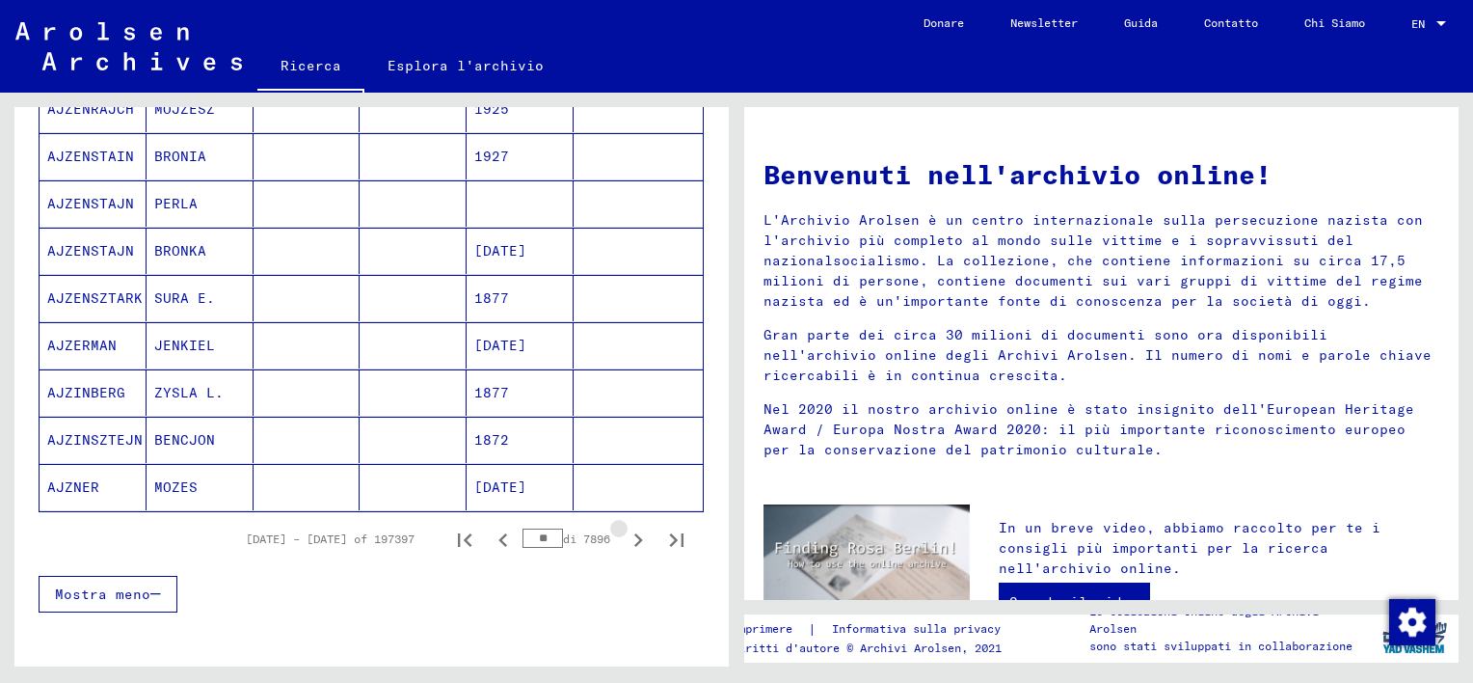
click at [625, 532] on icon "Pagina successiva" at bounding box center [638, 539] width 27 height 27
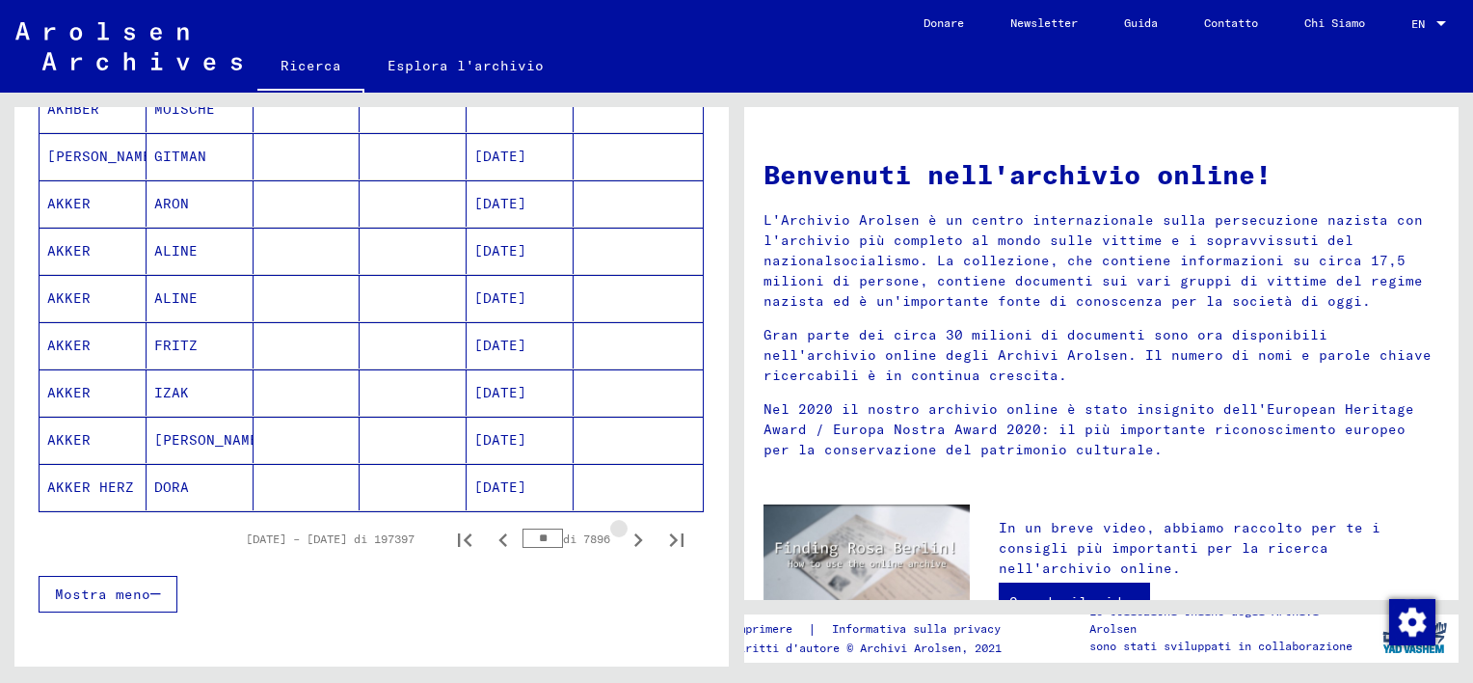
click at [625, 532] on icon "Pagina successiva" at bounding box center [638, 539] width 27 height 27
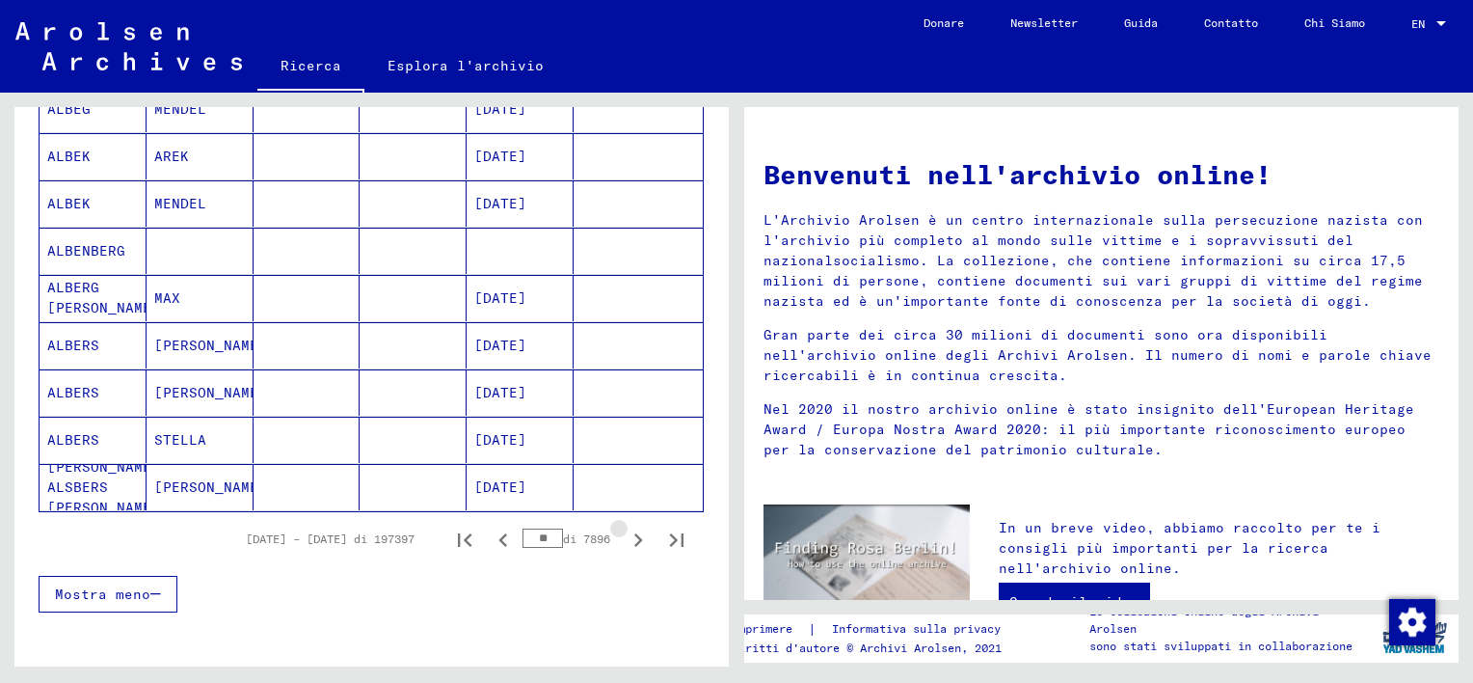
click at [625, 532] on icon "Pagina successiva" at bounding box center [638, 539] width 27 height 27
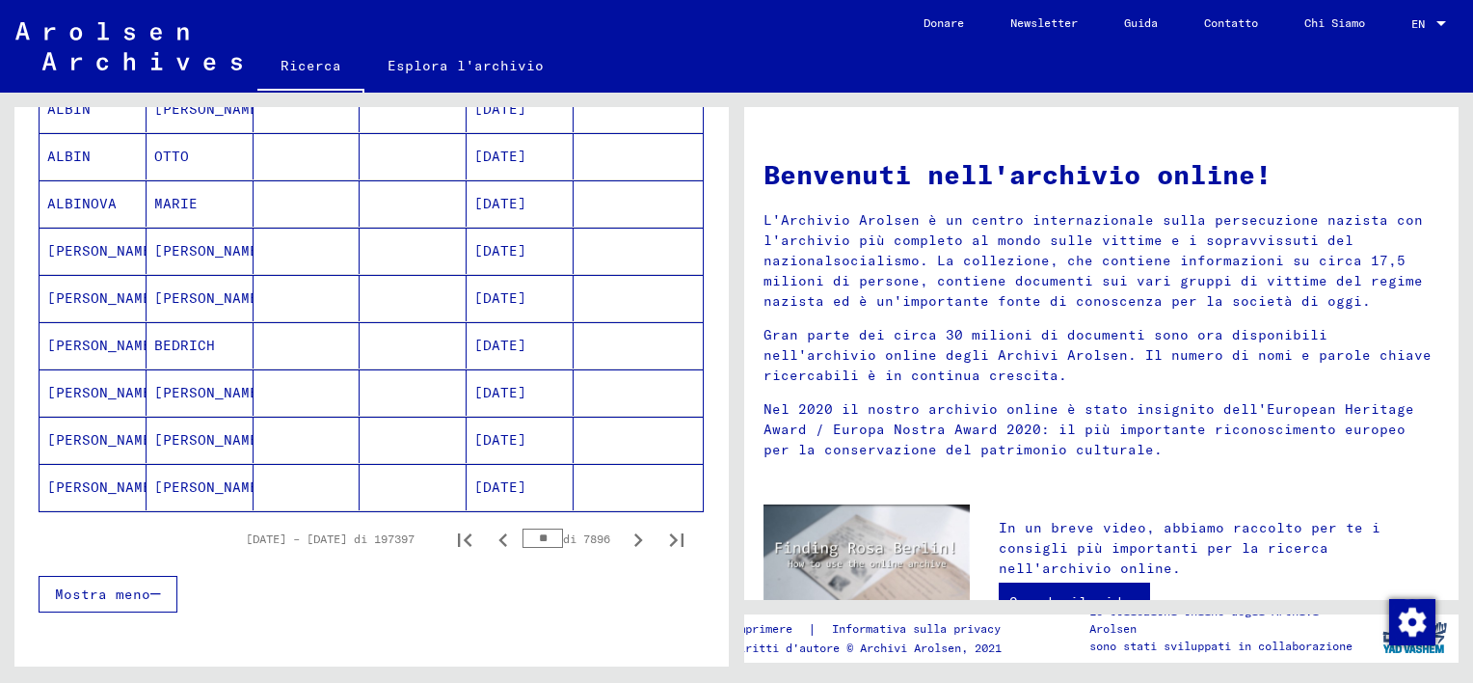
click at [625, 532] on icon "Pagina successiva" at bounding box center [638, 539] width 27 height 27
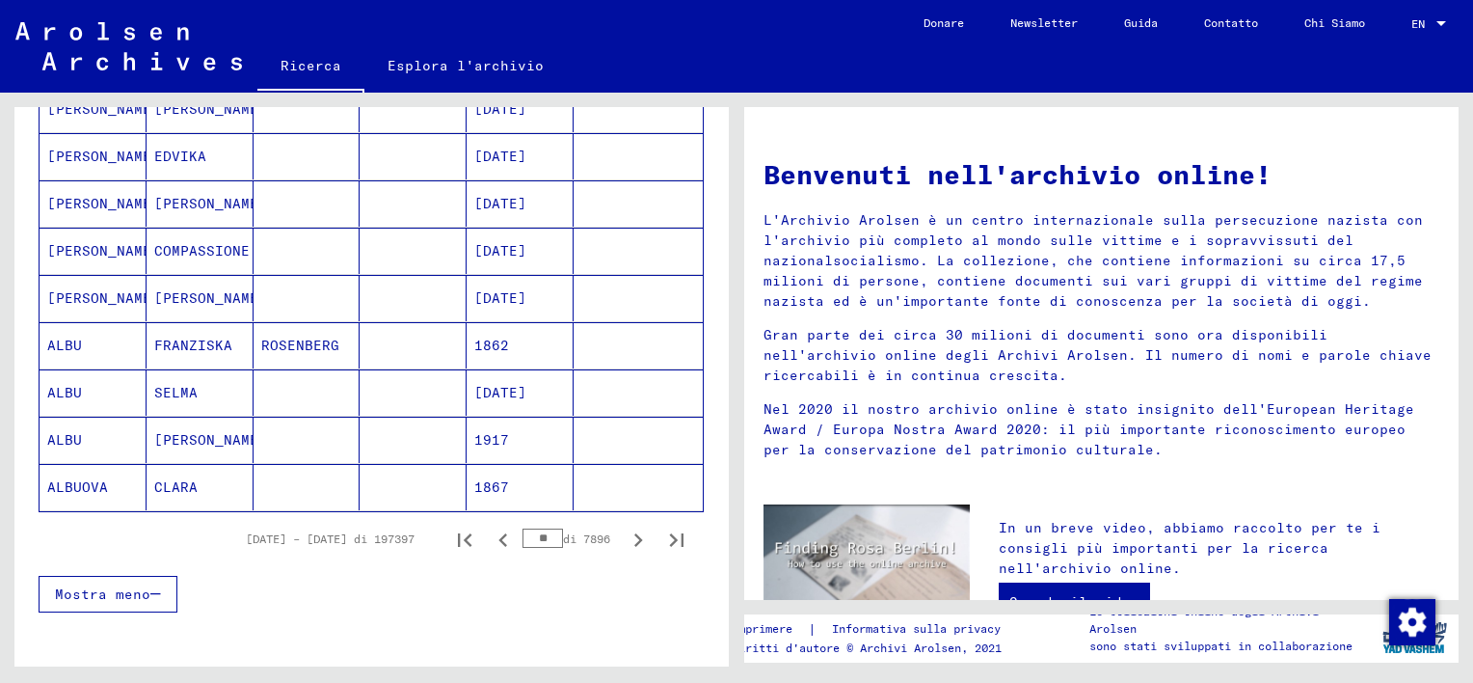
click at [625, 532] on icon "Pagina successiva" at bounding box center [638, 539] width 27 height 27
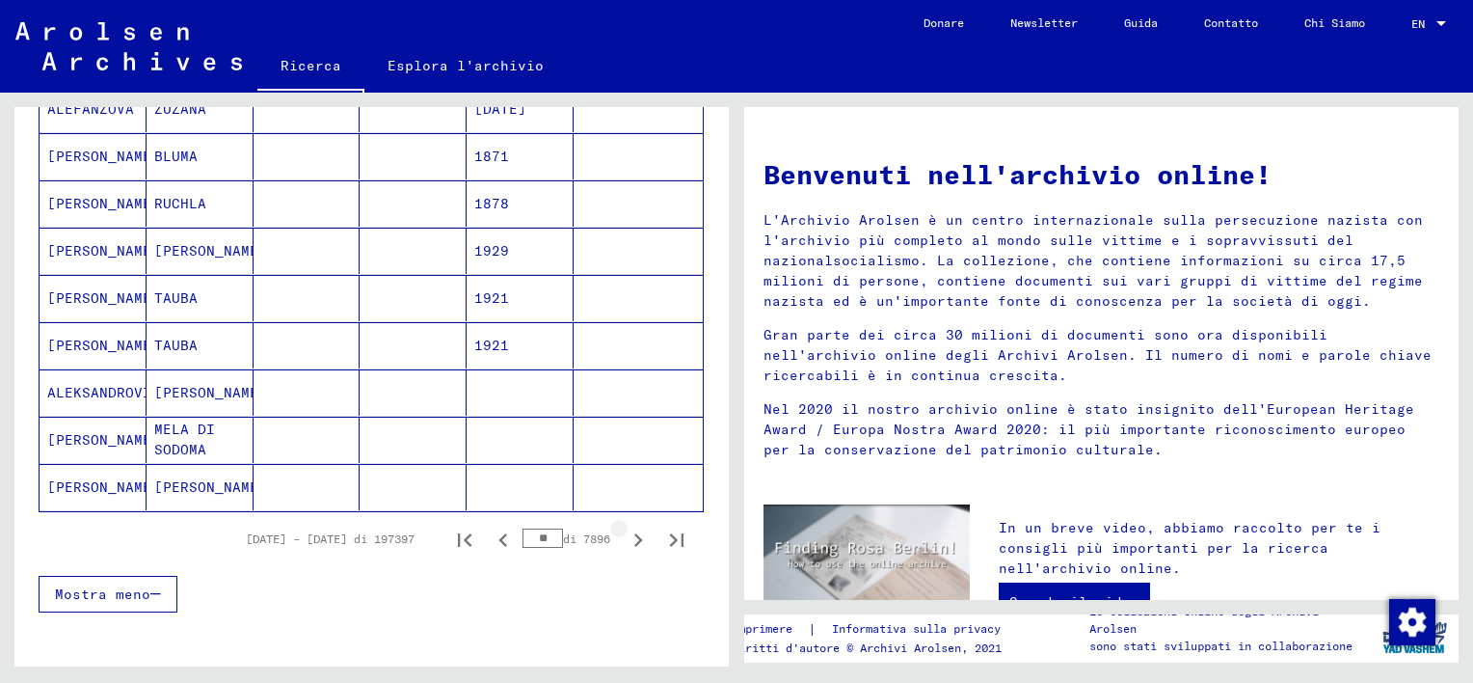
click at [625, 532] on icon "Pagina successiva" at bounding box center [638, 539] width 27 height 27
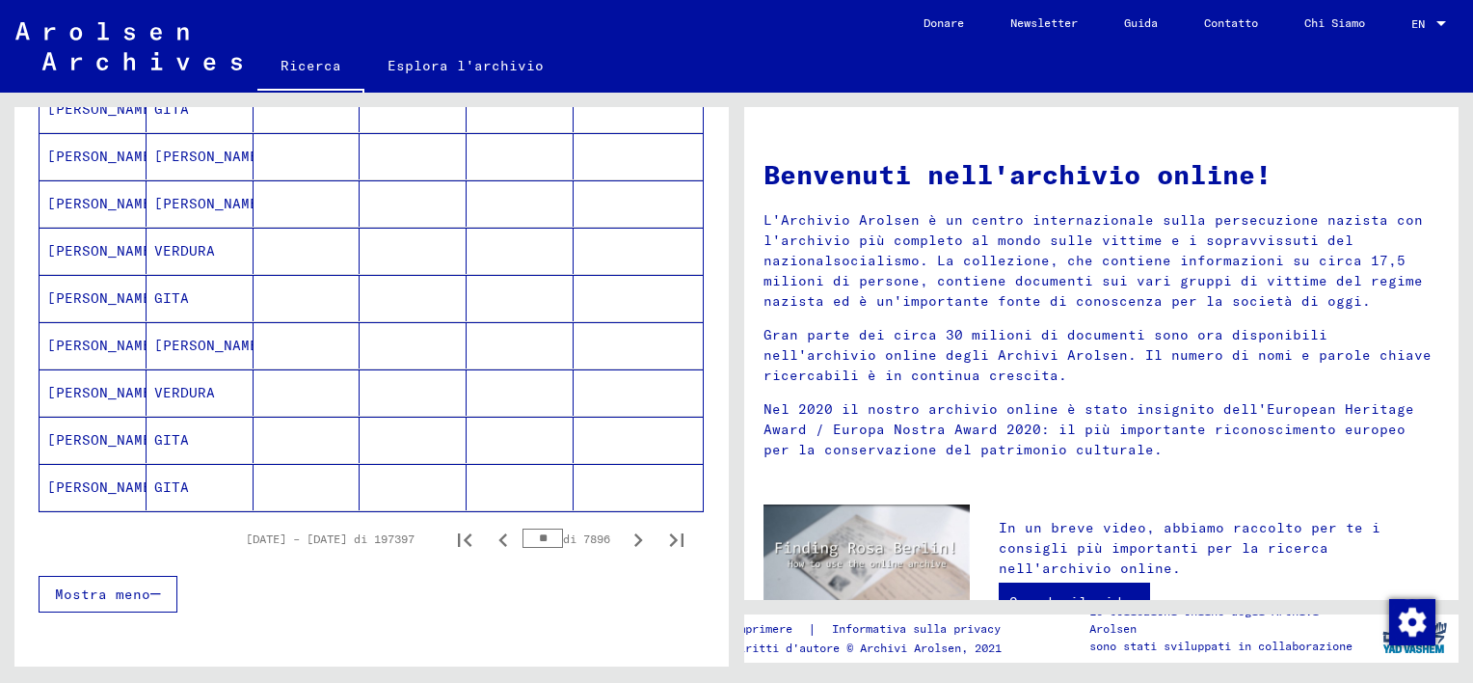
click at [625, 532] on icon "Pagina successiva" at bounding box center [638, 539] width 27 height 27
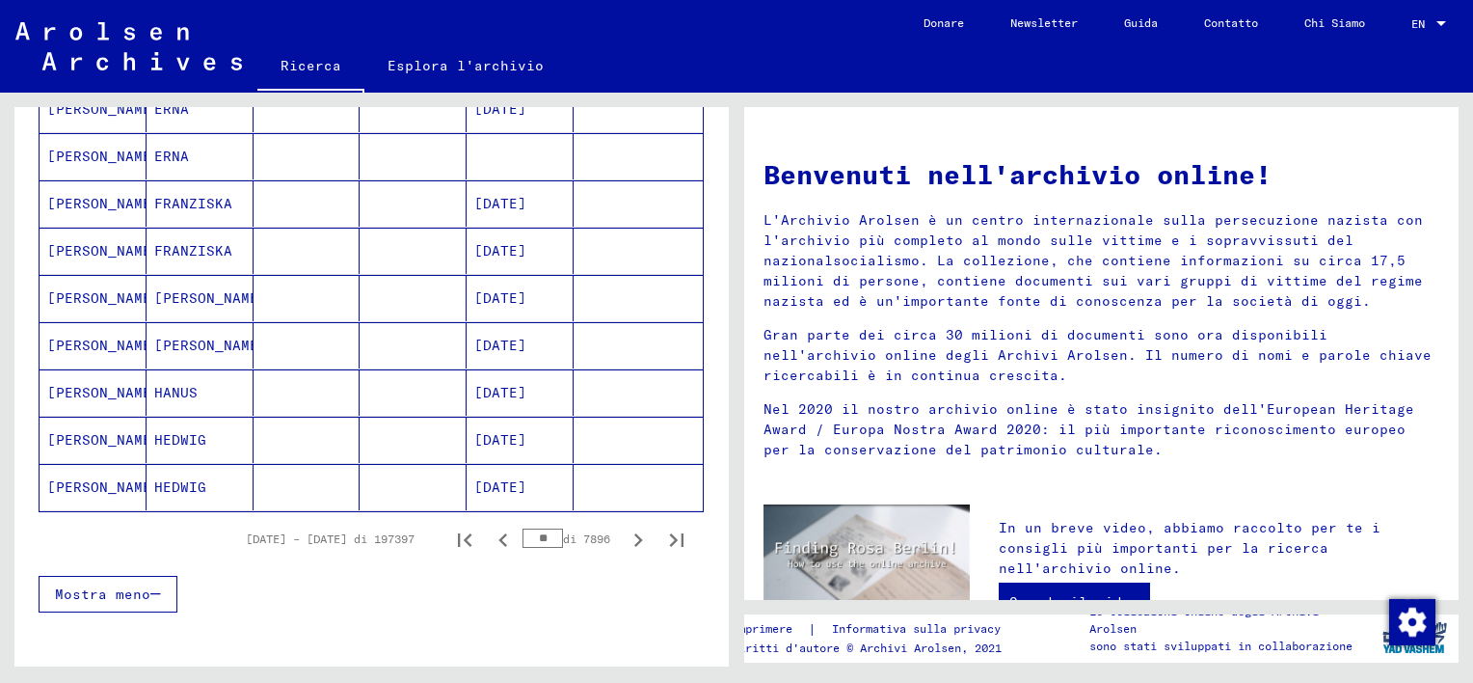
click at [625, 532] on icon "Pagina successiva" at bounding box center [638, 539] width 27 height 27
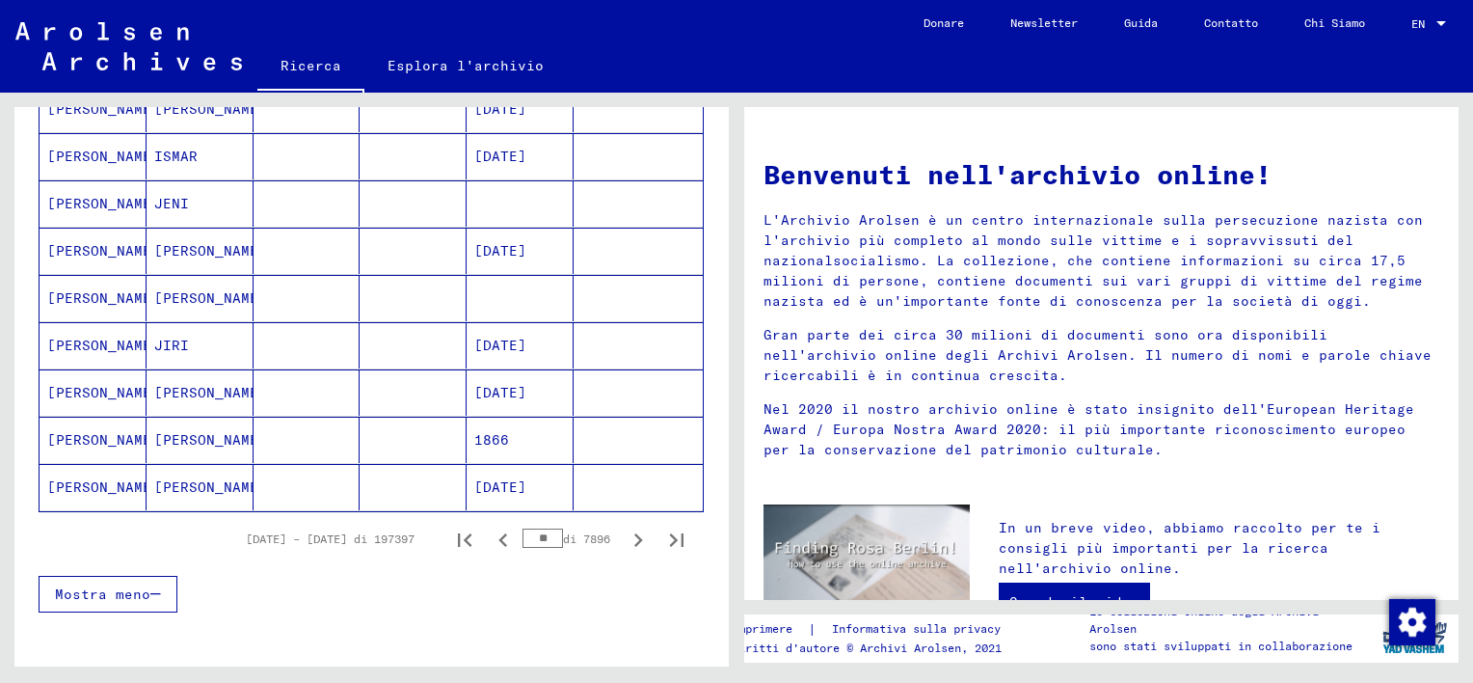
click at [625, 532] on icon "Pagina successiva" at bounding box center [638, 539] width 27 height 27
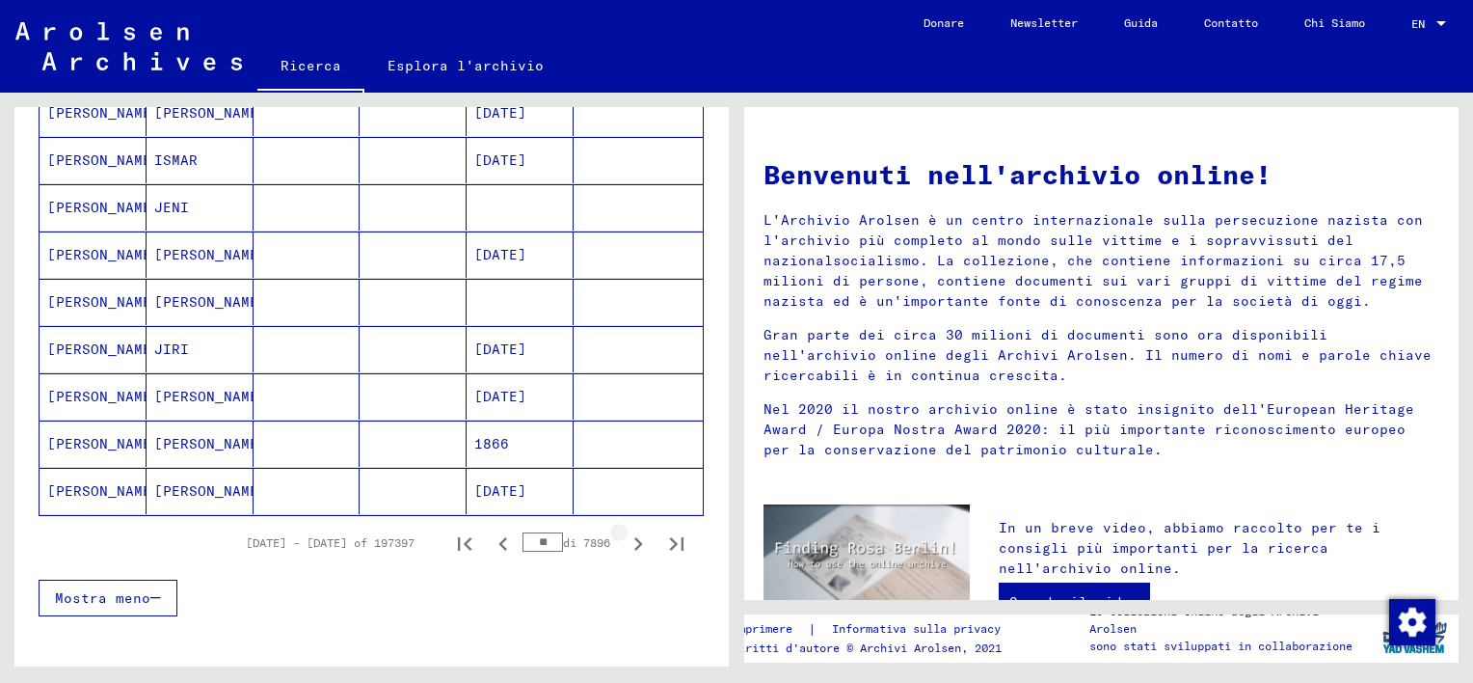
scroll to position [1064, 0]
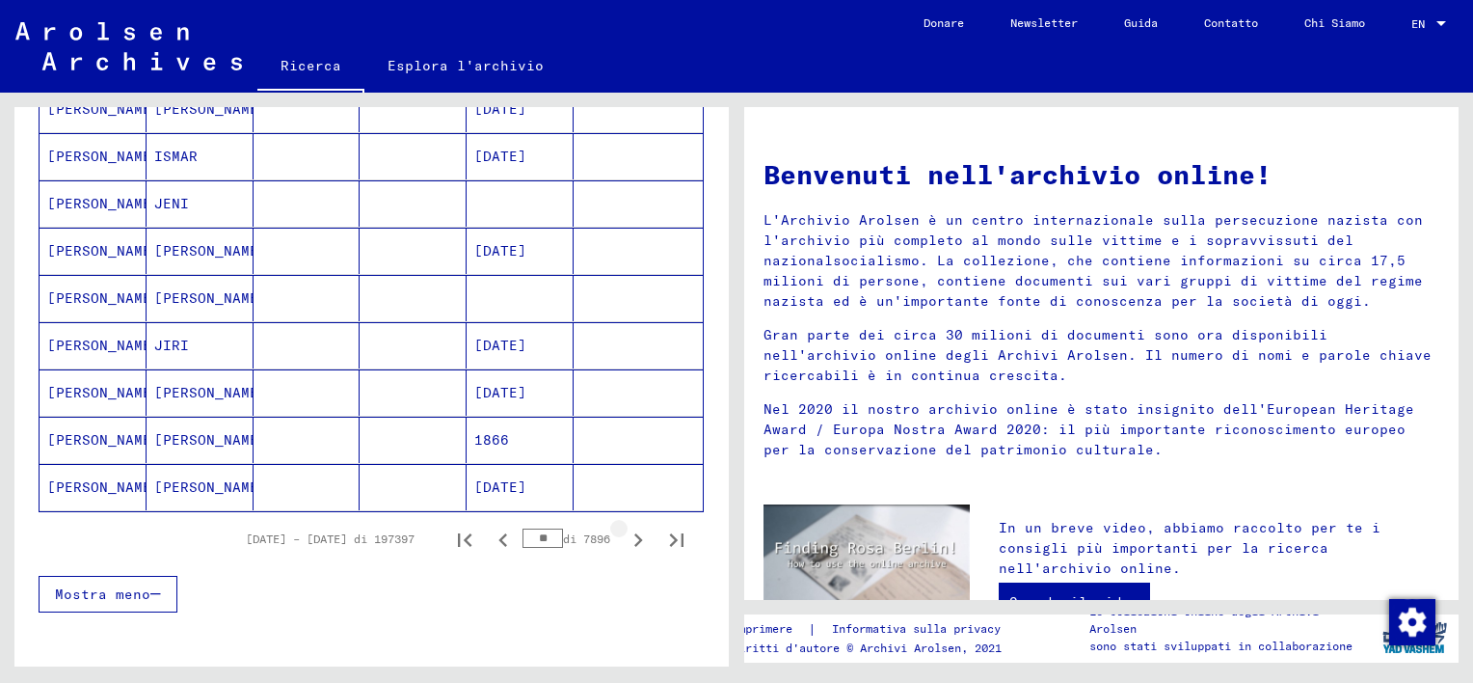
click at [625, 532] on icon "Pagina successiva" at bounding box center [638, 539] width 27 height 27
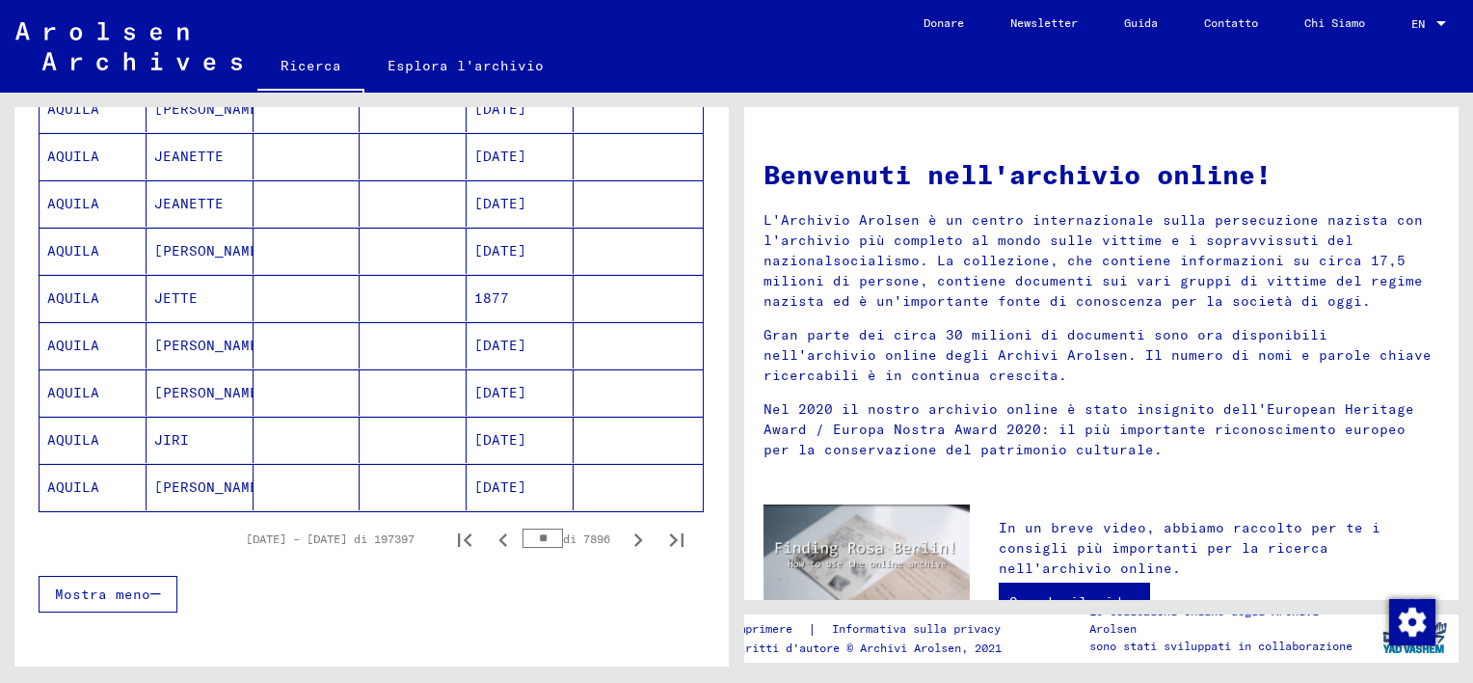
click at [625, 534] on icon "Pagina successiva" at bounding box center [638, 539] width 27 height 27
click at [625, 531] on icon "Pagina successiva" at bounding box center [638, 539] width 27 height 27
click at [634, 536] on icon "Pagina successiva" at bounding box center [638, 539] width 9 height 13
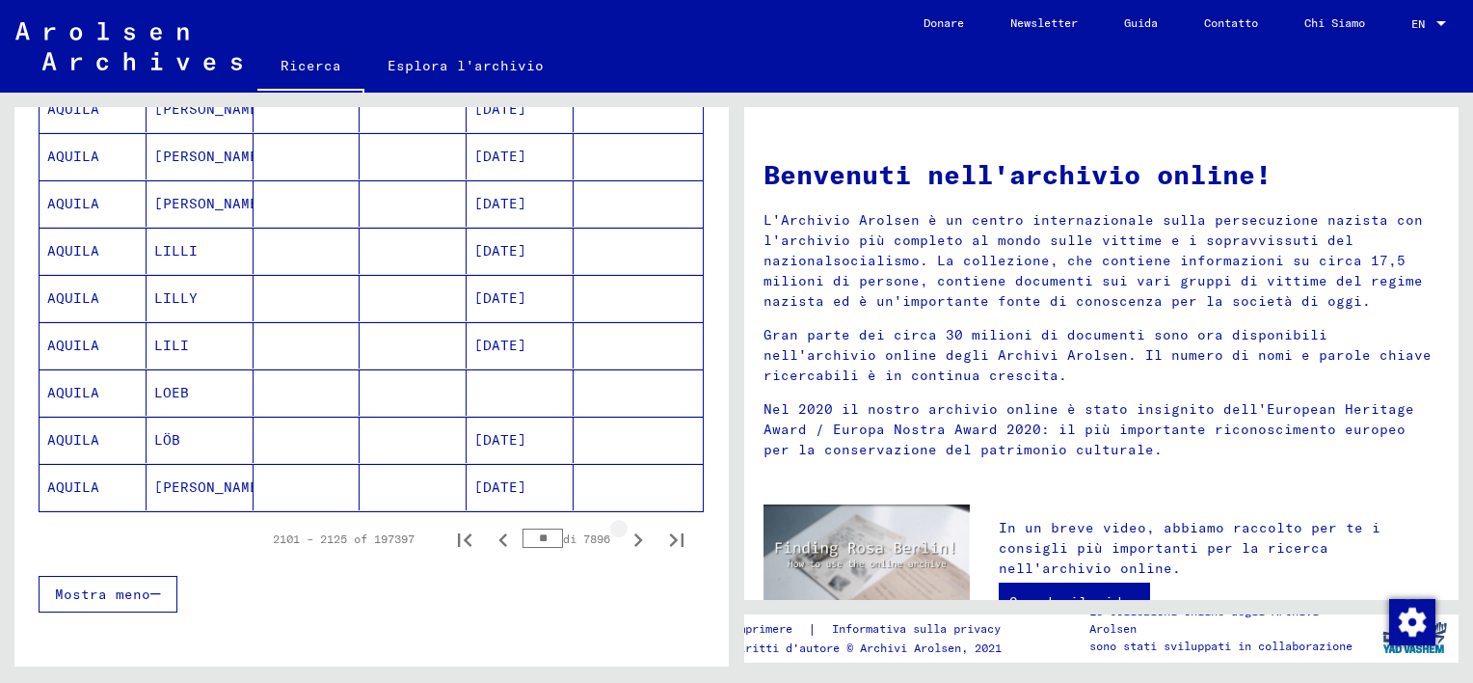
click at [634, 536] on icon "Pagina successiva" at bounding box center [638, 539] width 9 height 13
click at [634, 535] on icon "Pagina successiva" at bounding box center [638, 539] width 9 height 13
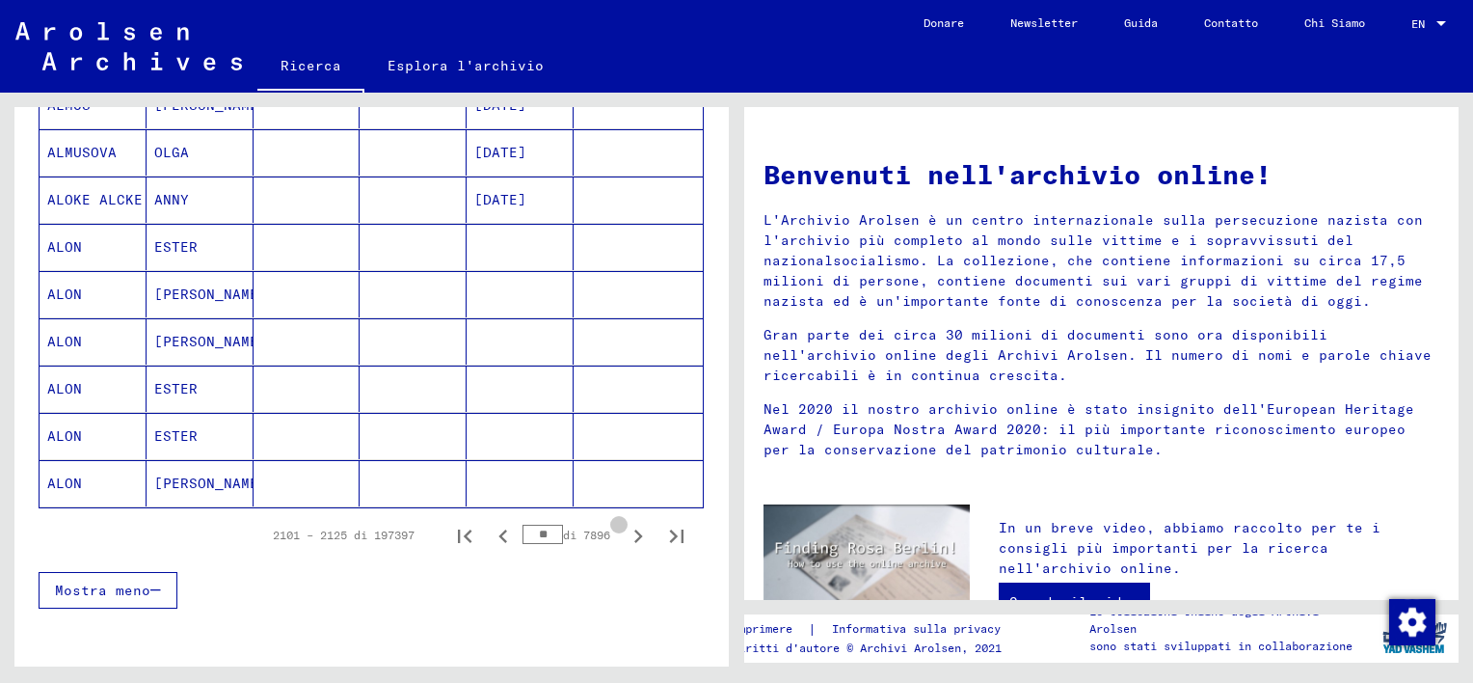
scroll to position [1060, 0]
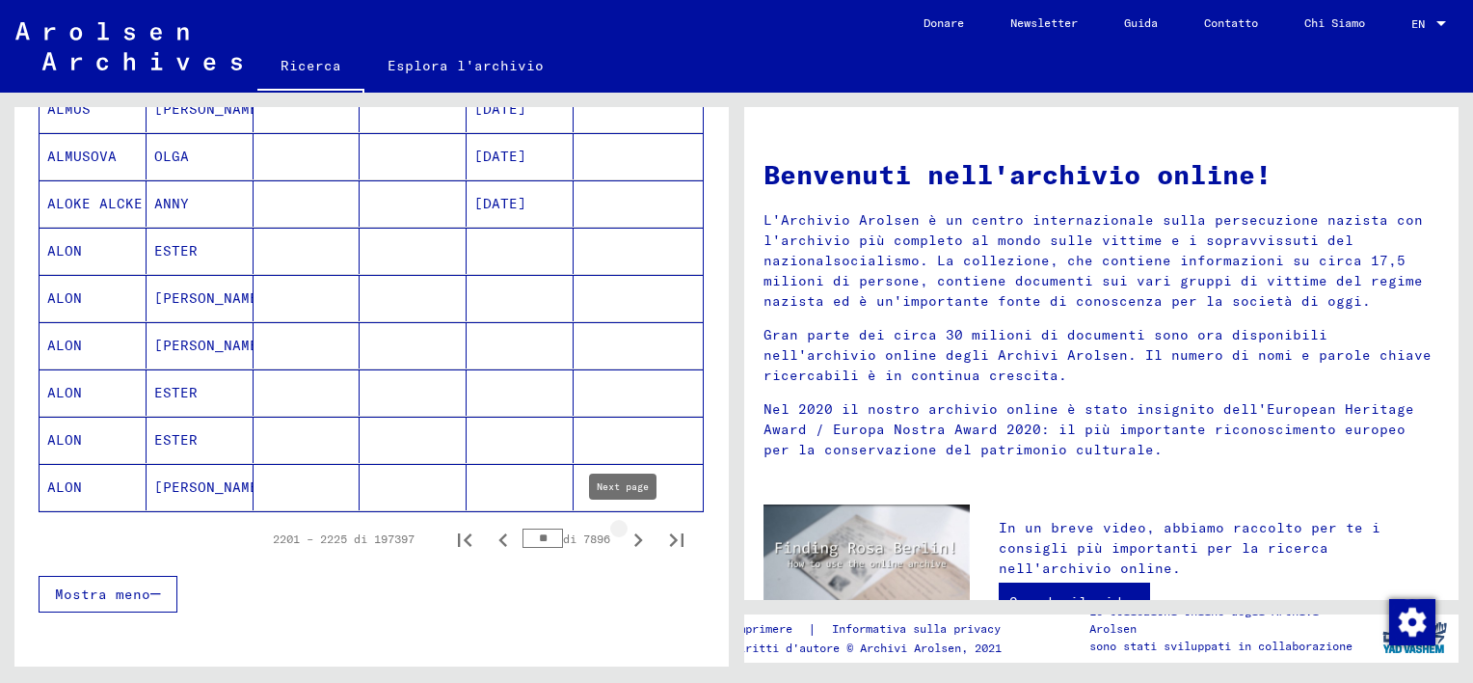
click at [625, 534] on icon "Pagina successiva" at bounding box center [638, 539] width 27 height 27
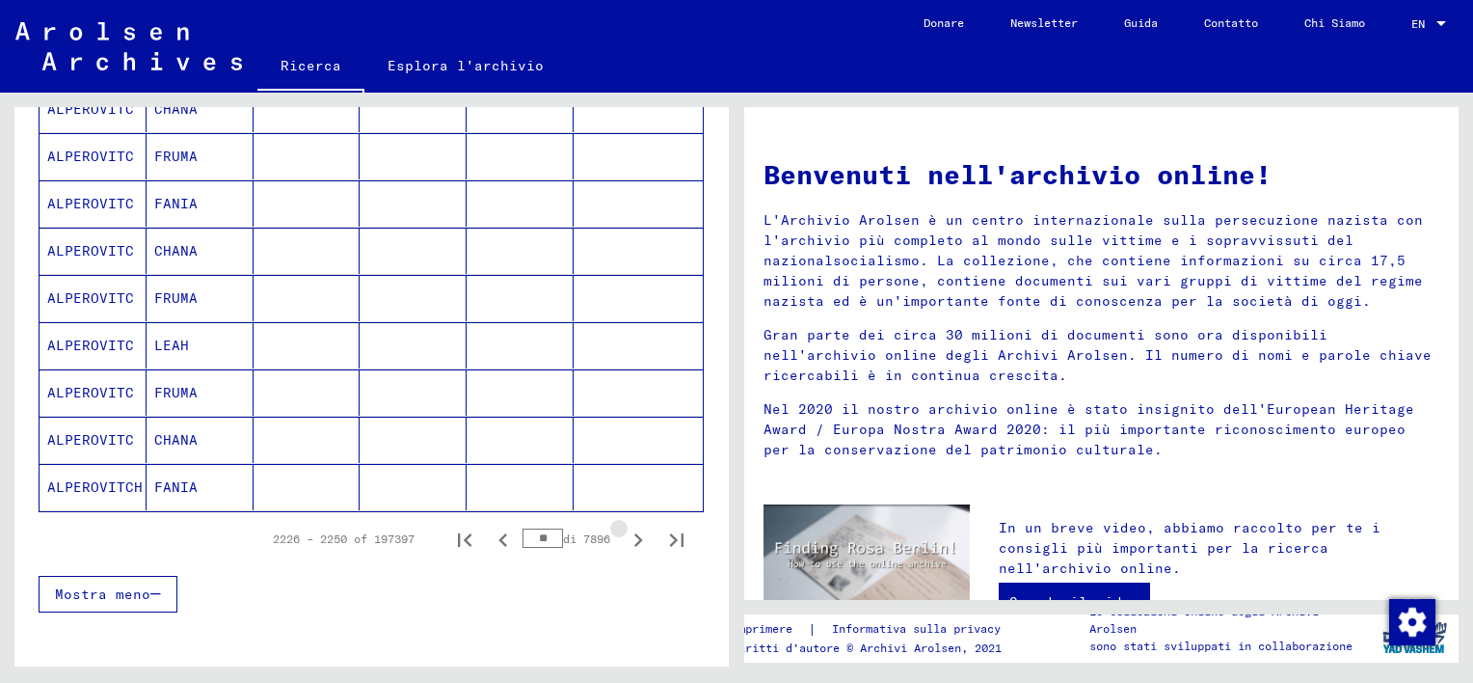
click at [625, 534] on icon "Pagina successiva" at bounding box center [638, 539] width 27 height 27
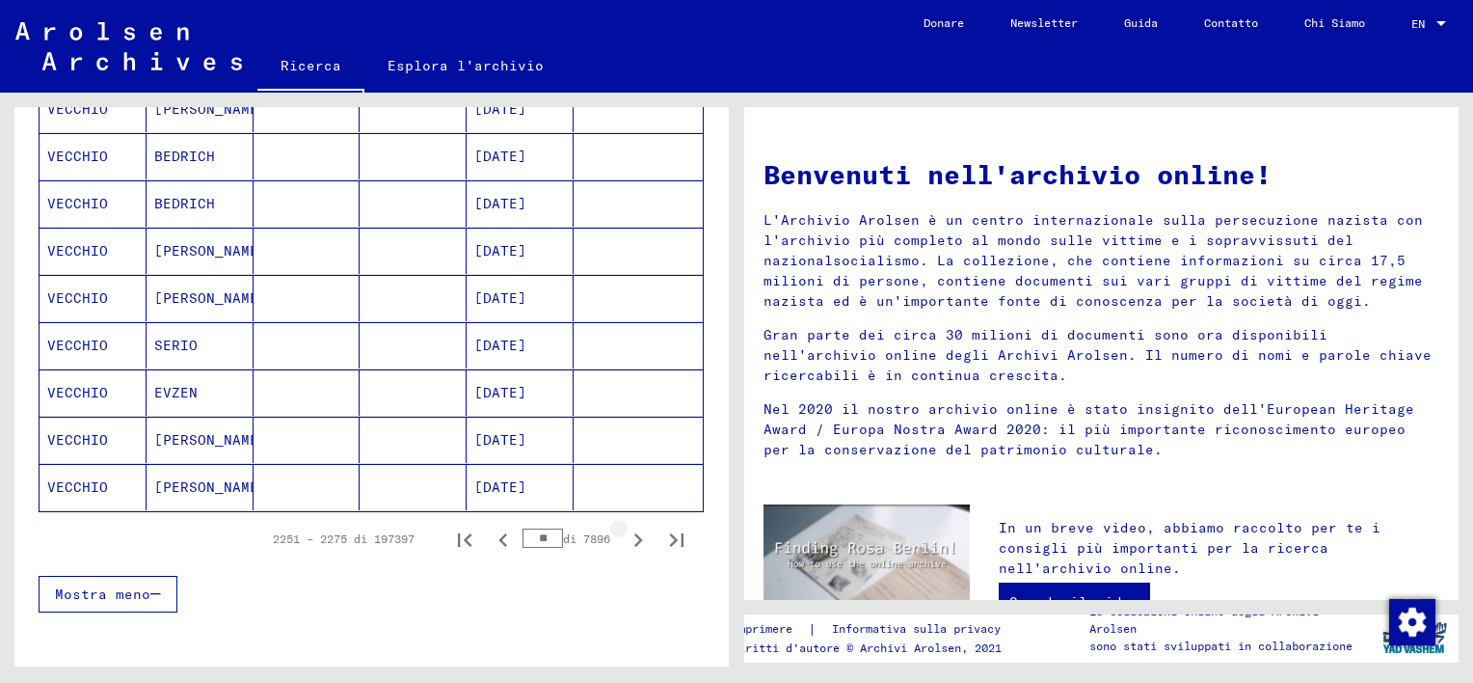
click at [625, 534] on icon "Pagina successiva" at bounding box center [638, 539] width 27 height 27
click at [625, 533] on icon "Pagina successiva" at bounding box center [638, 539] width 27 height 27
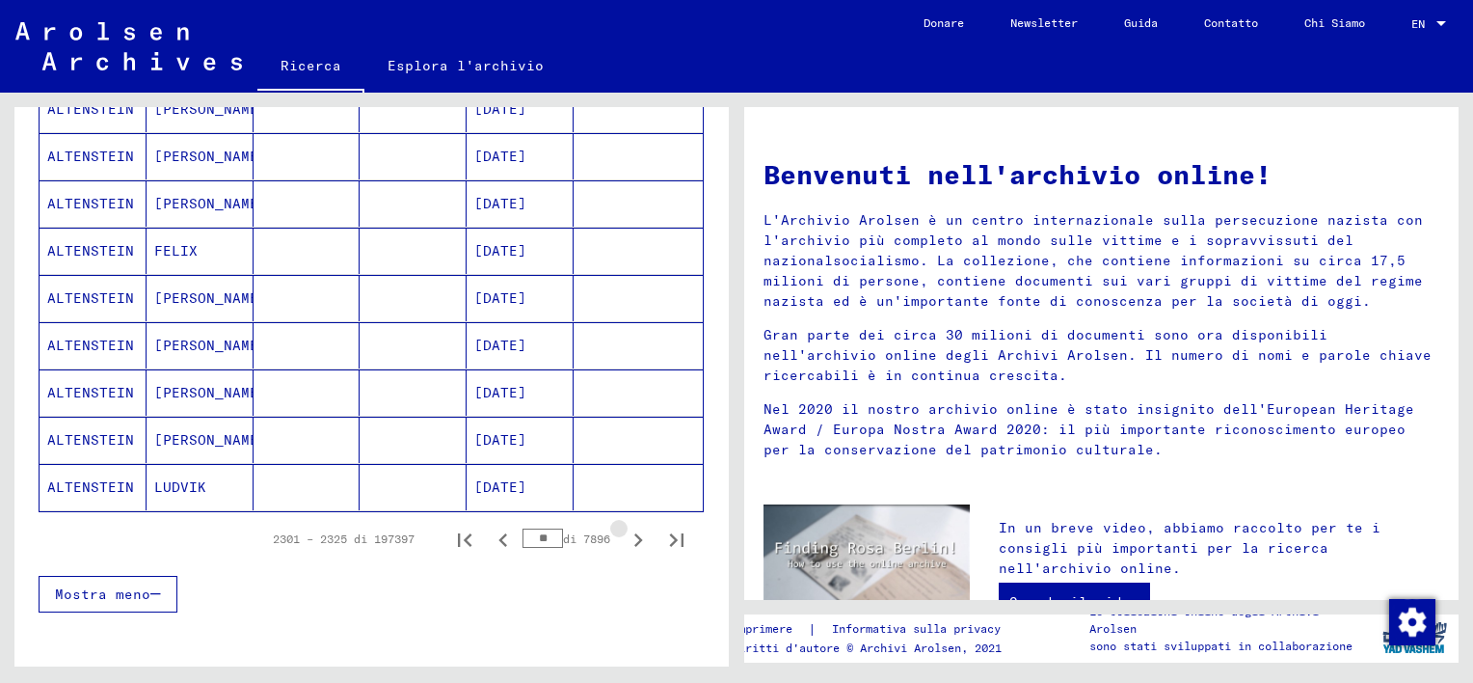
click at [625, 533] on icon "Pagina successiva" at bounding box center [638, 539] width 27 height 27
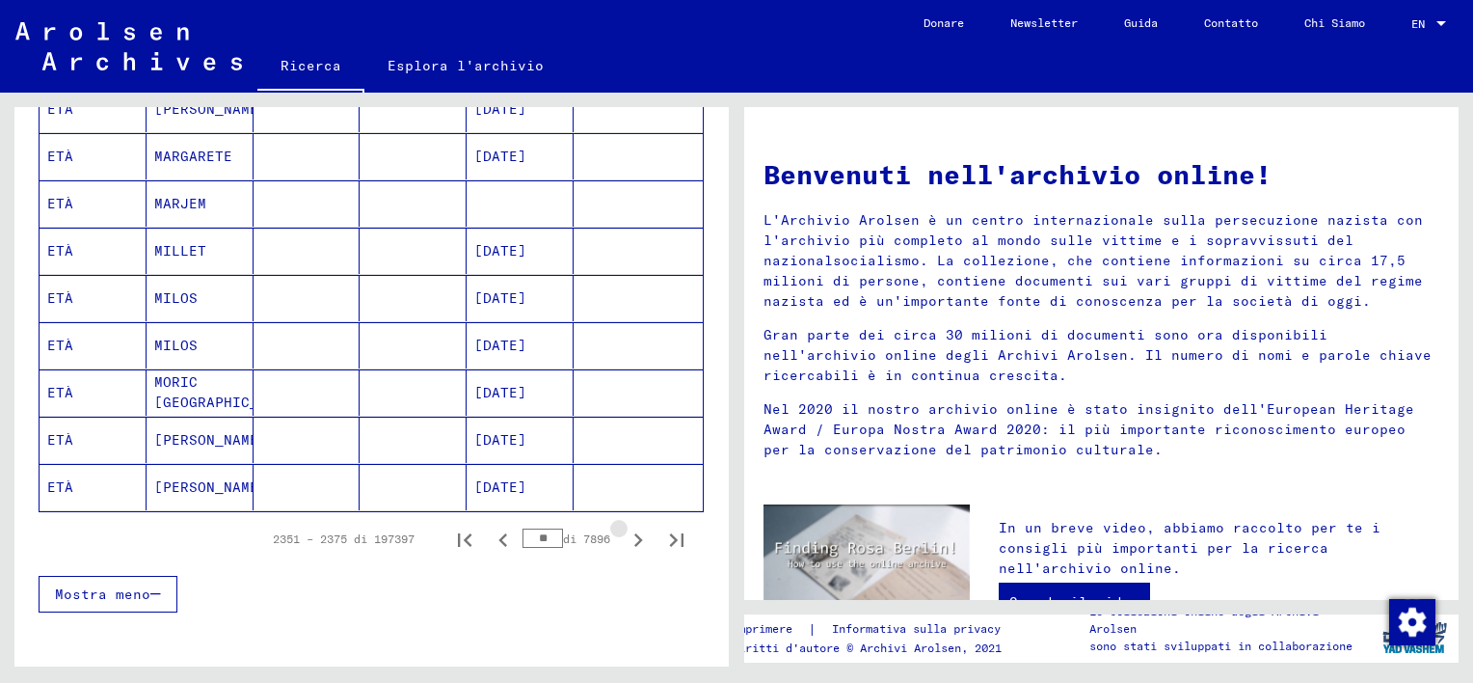
click at [625, 533] on icon "Pagina successiva" at bounding box center [638, 539] width 27 height 27
type input "**"
